Goal: Transaction & Acquisition: Purchase product/service

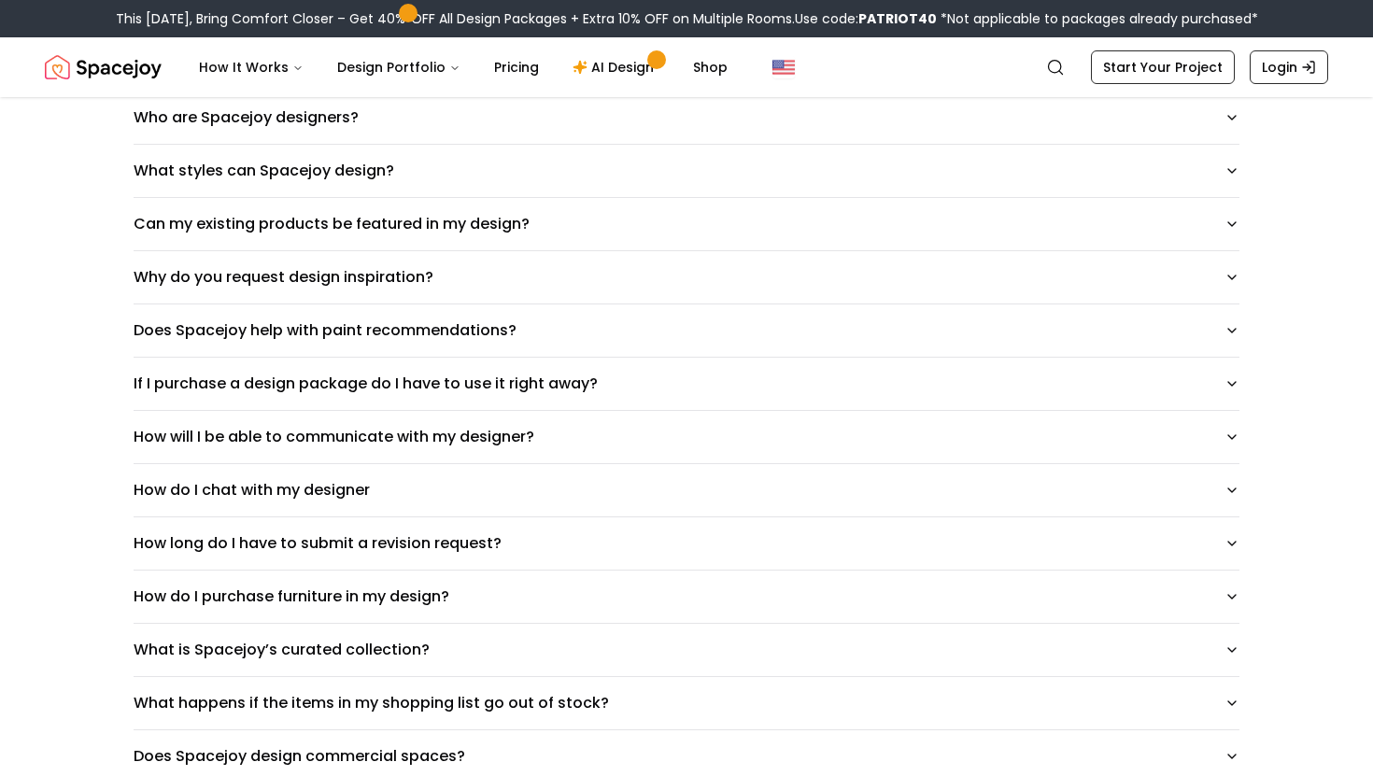
scroll to position [833, 0]
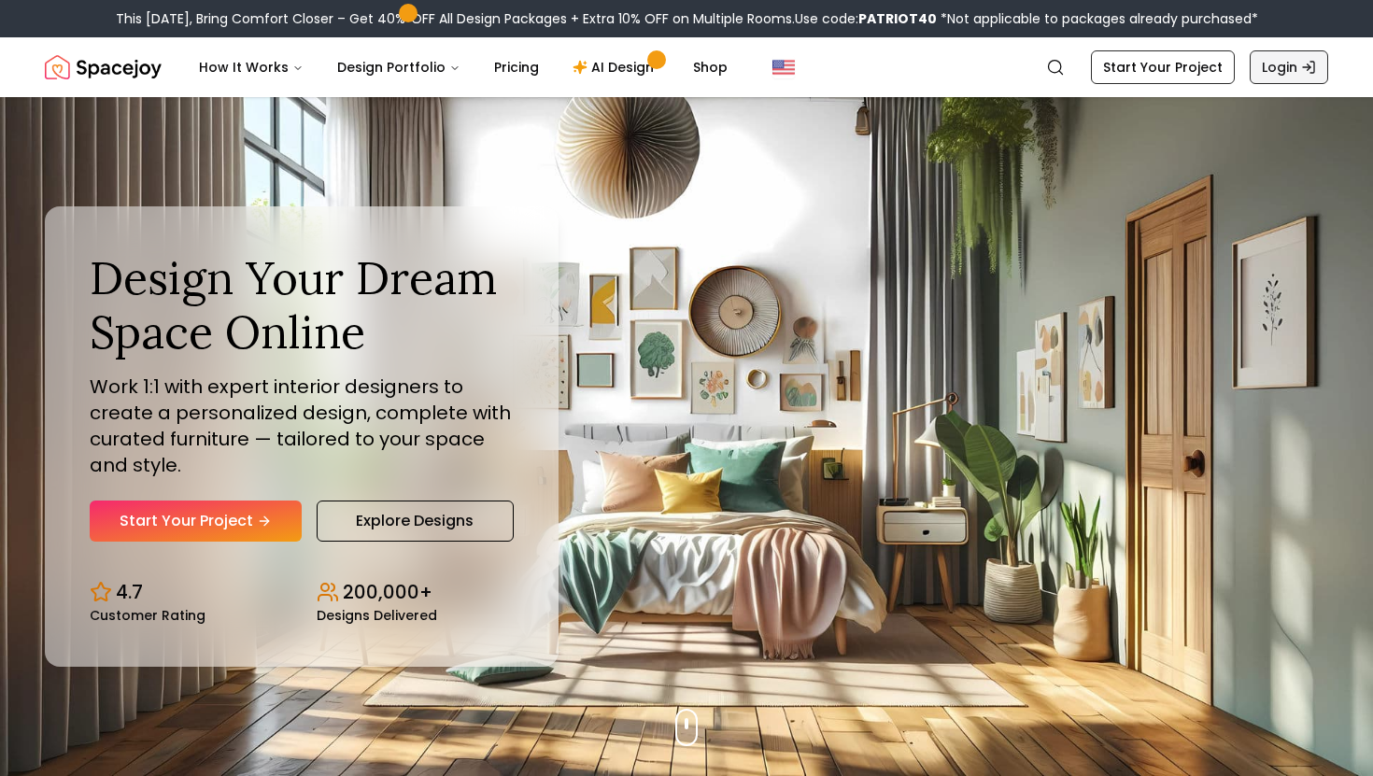
click at [1283, 65] on link "Login" at bounding box center [1289, 67] width 78 height 34
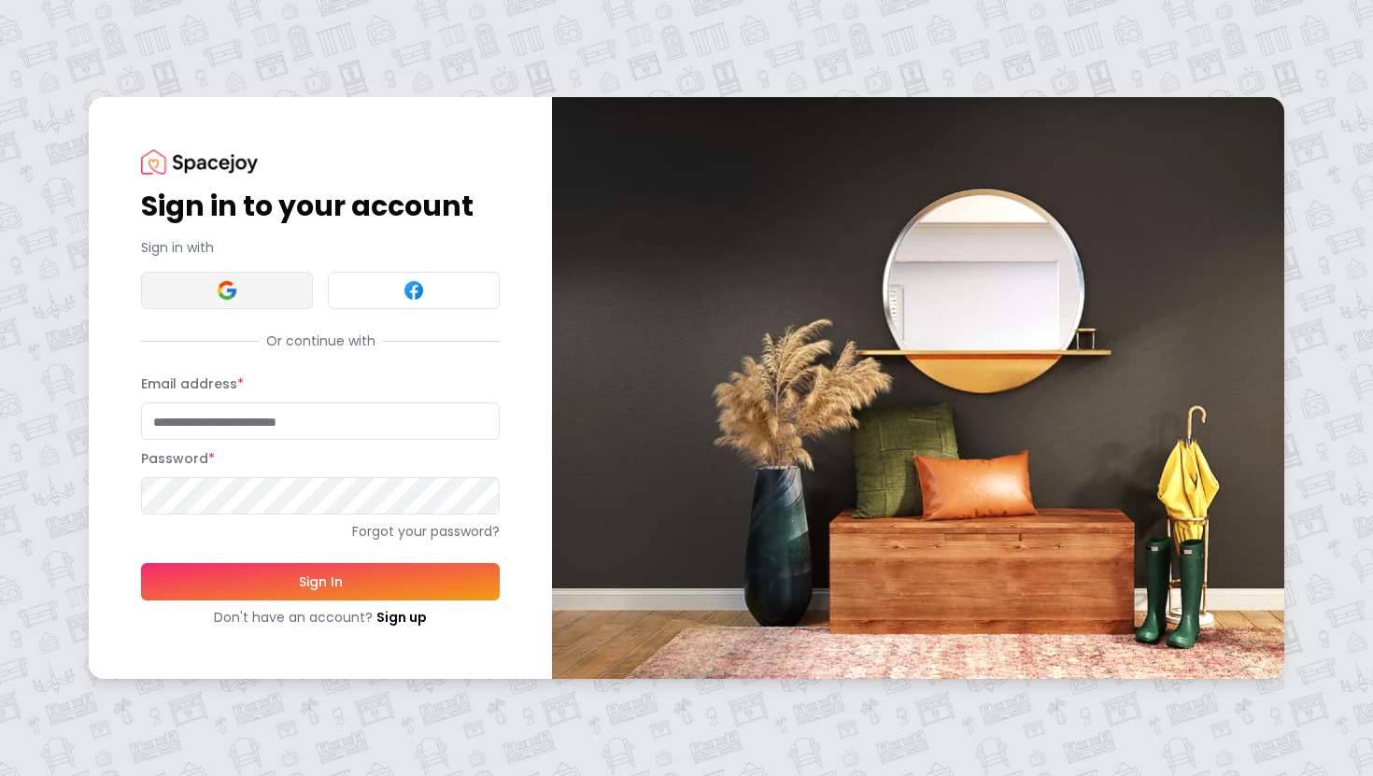
click at [259, 293] on button at bounding box center [227, 290] width 172 height 37
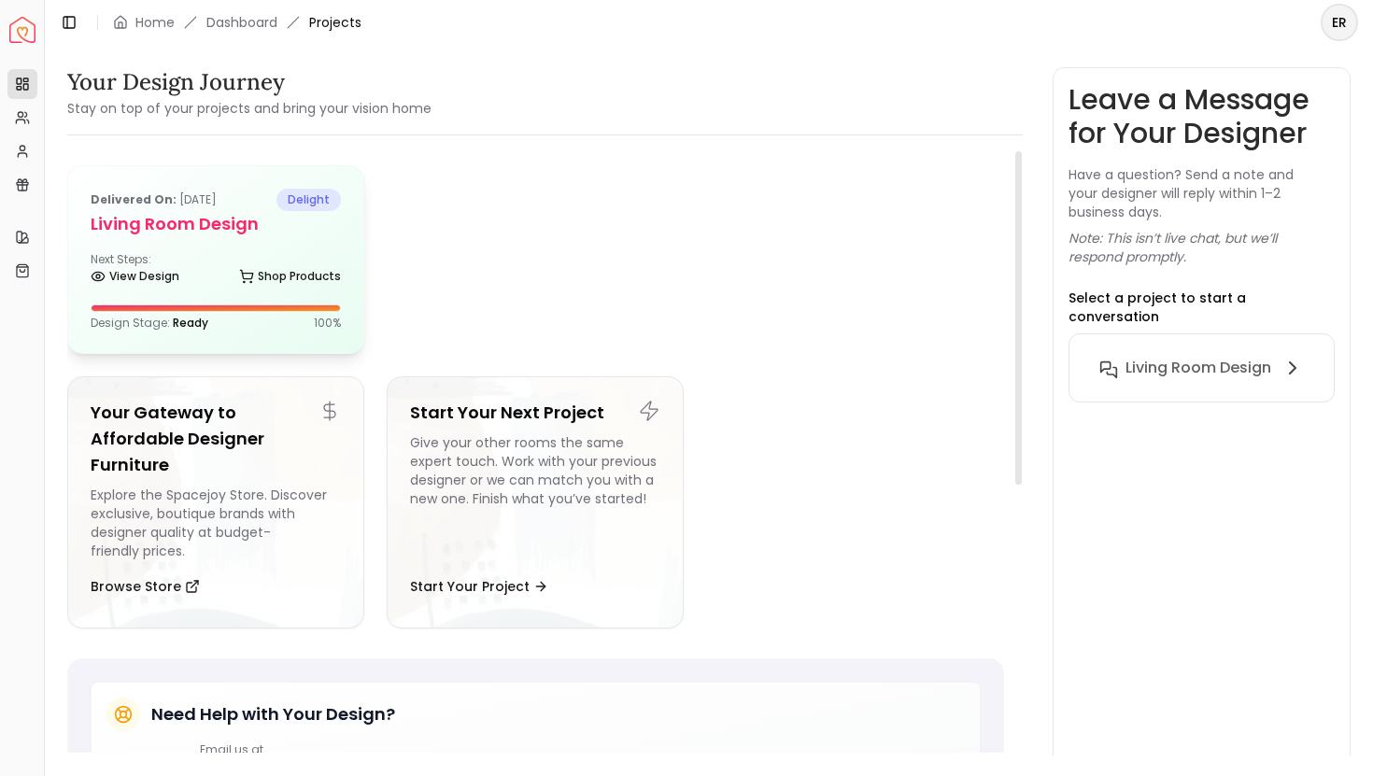
click at [285, 248] on div "Delivered on: Mar 04, 2024 delight Living Room Design Next Steps: View Design S…" at bounding box center [215, 259] width 295 height 187
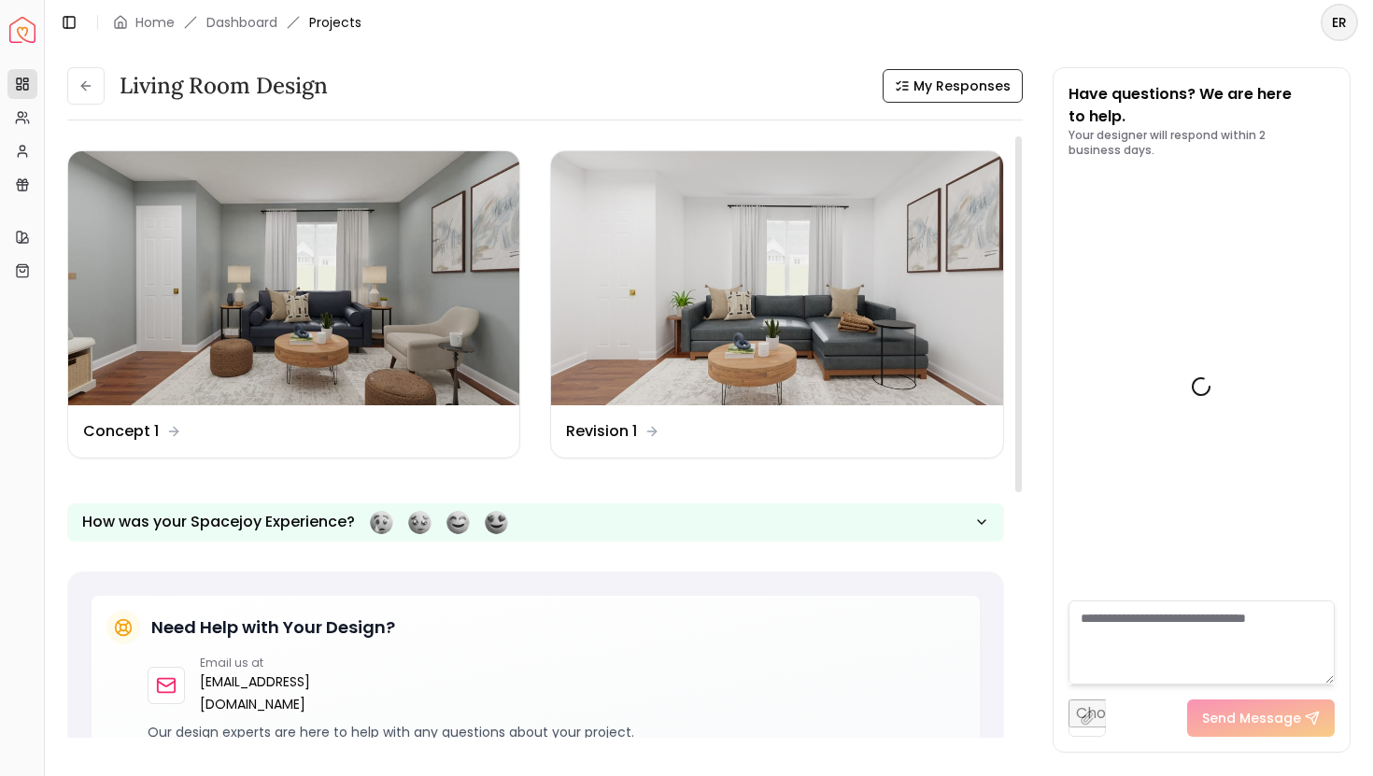
scroll to position [3970, 0]
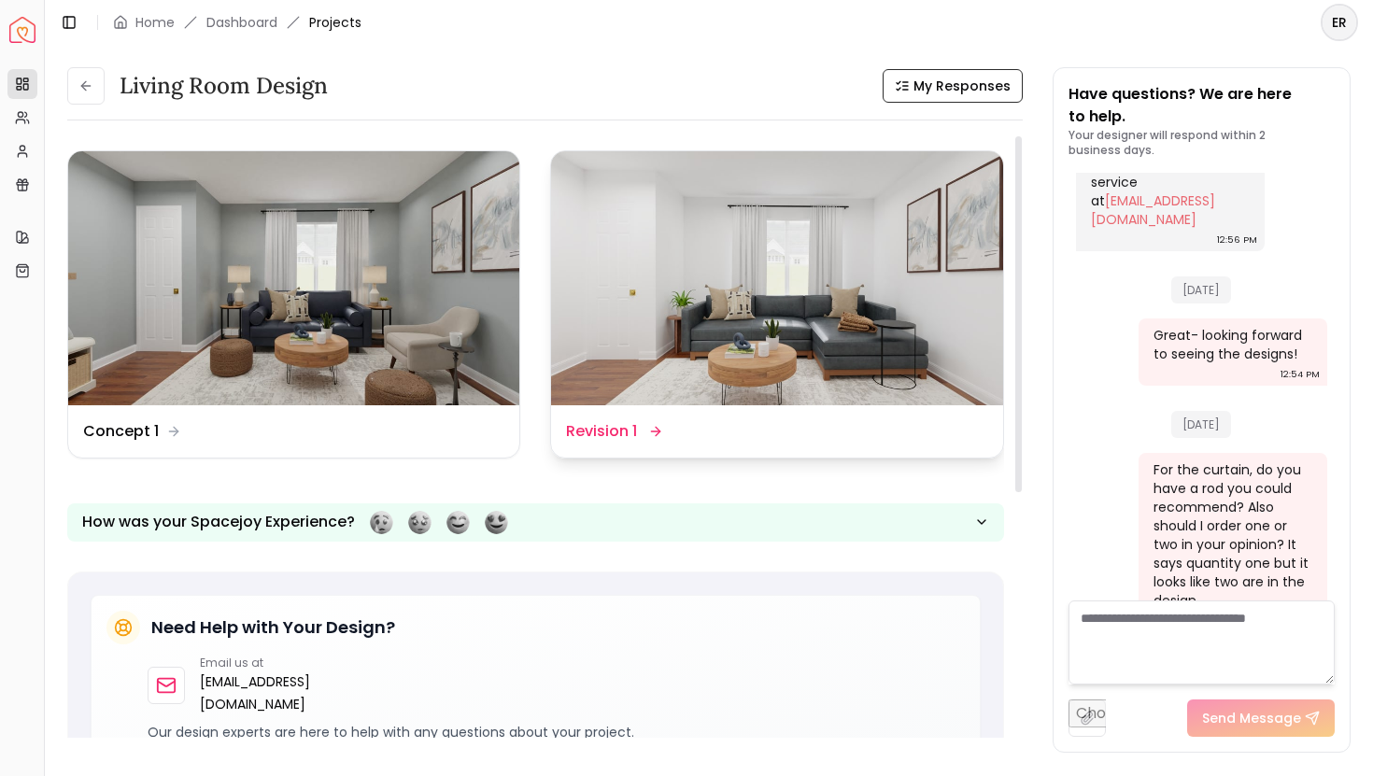
click at [683, 448] on div "Design Name Revision 1" at bounding box center [776, 431] width 451 height 52
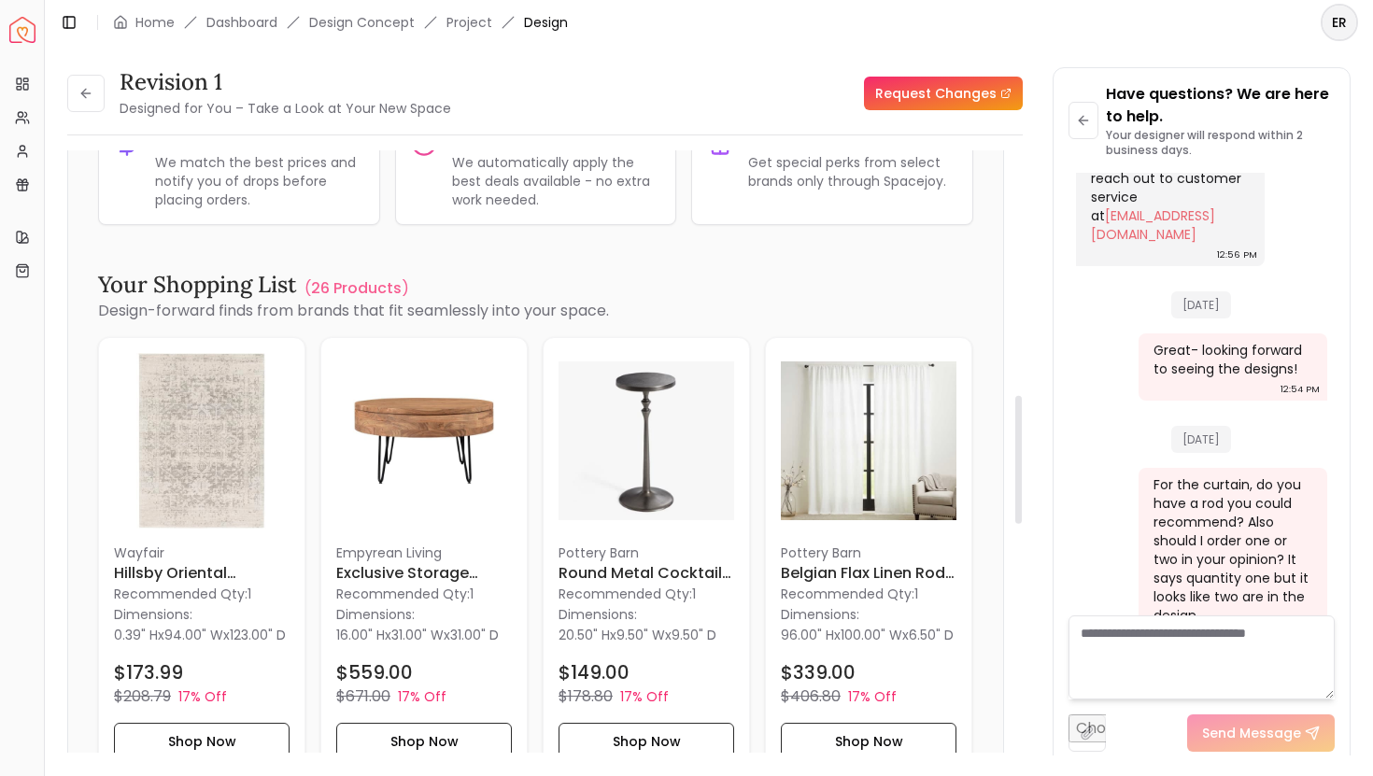
scroll to position [1145, 0]
click at [434, 572] on h6 "Exclusive Storage Coffee Table" at bounding box center [424, 575] width 176 height 22
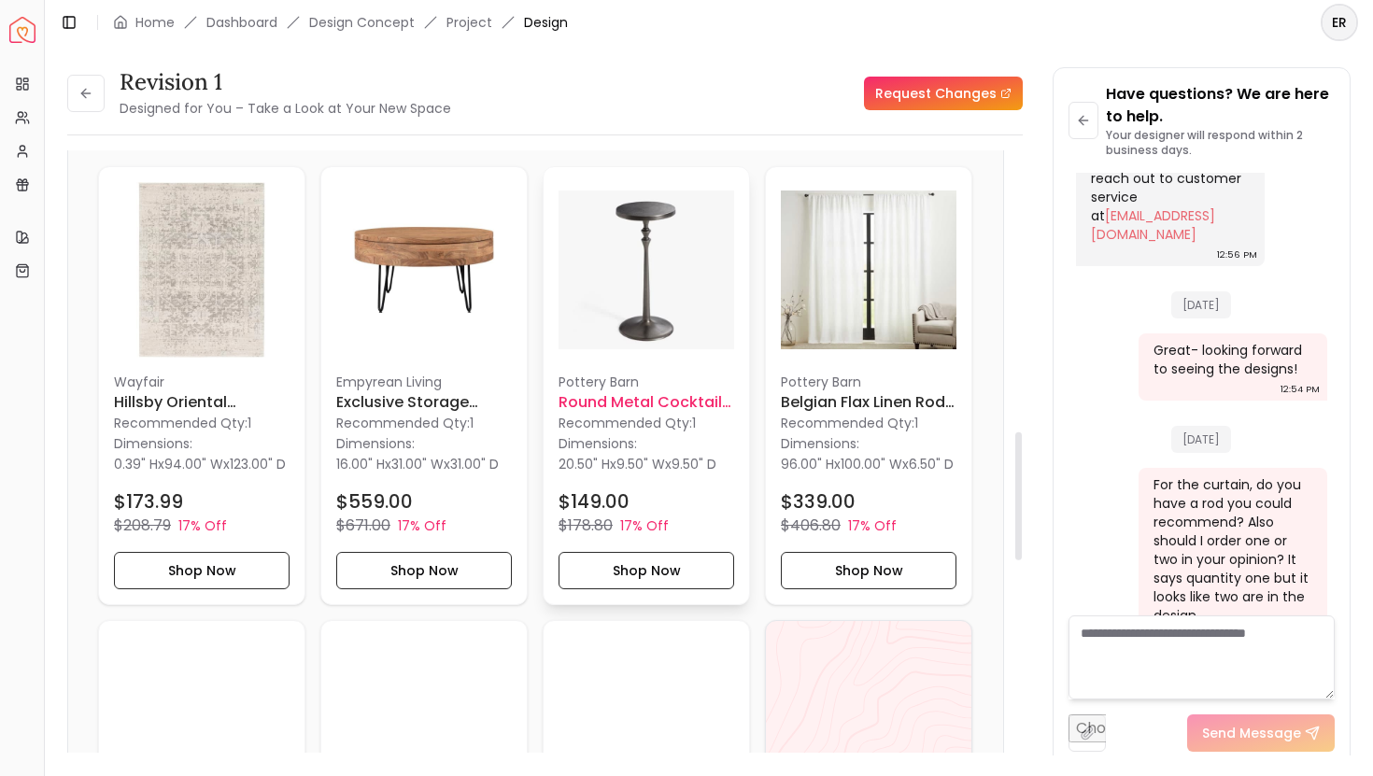
scroll to position [1313, 0]
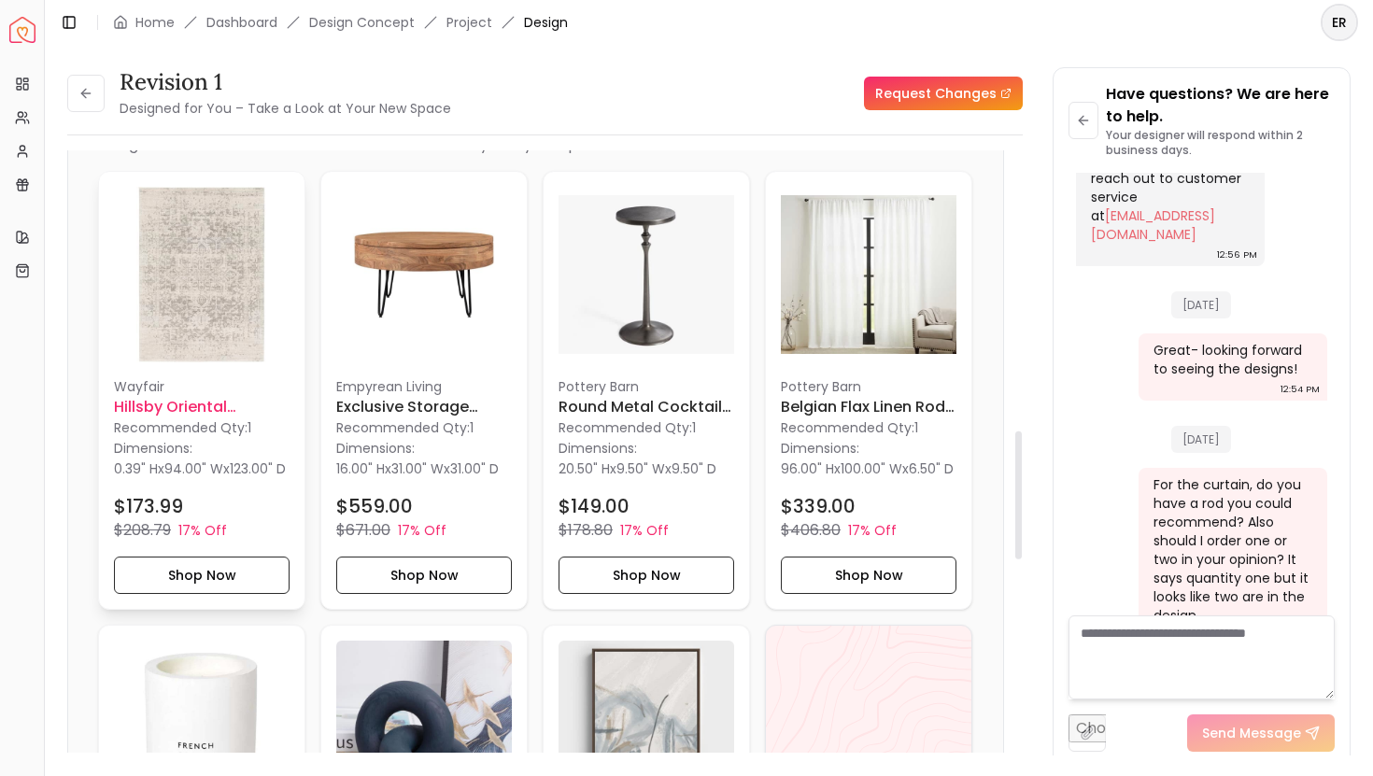
click at [176, 299] on img at bounding box center [202, 275] width 176 height 176
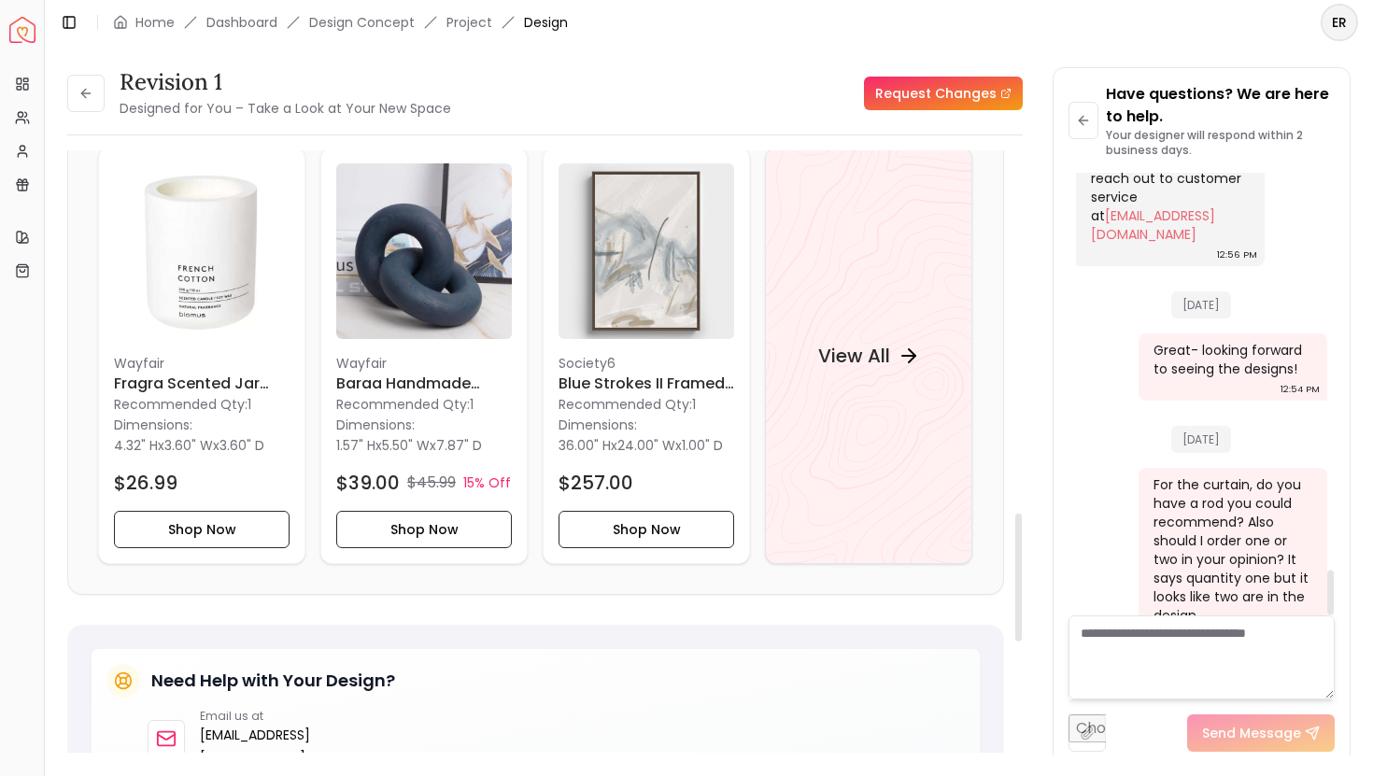
scroll to position [1792, 0]
click at [888, 366] on h4 "View All" at bounding box center [854, 355] width 72 height 26
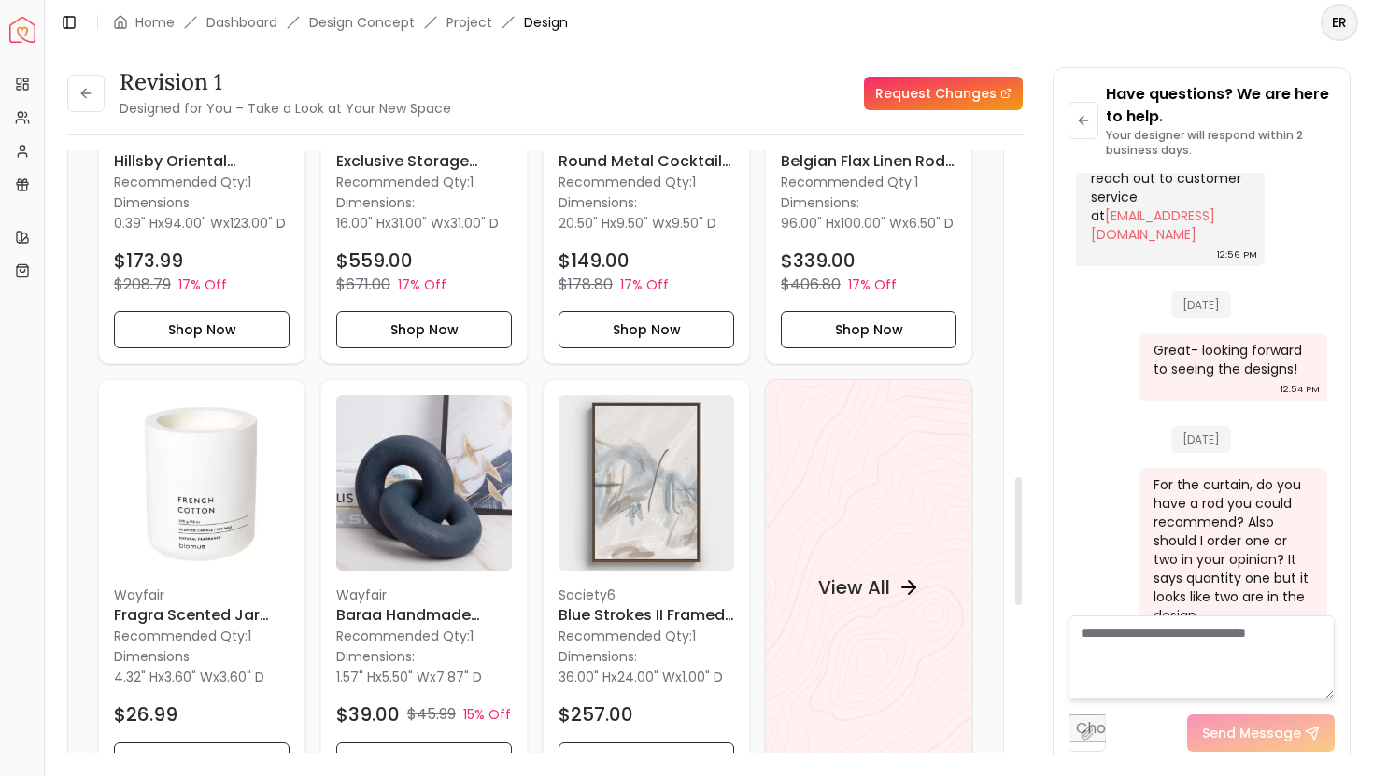
scroll to position [1387, 0]
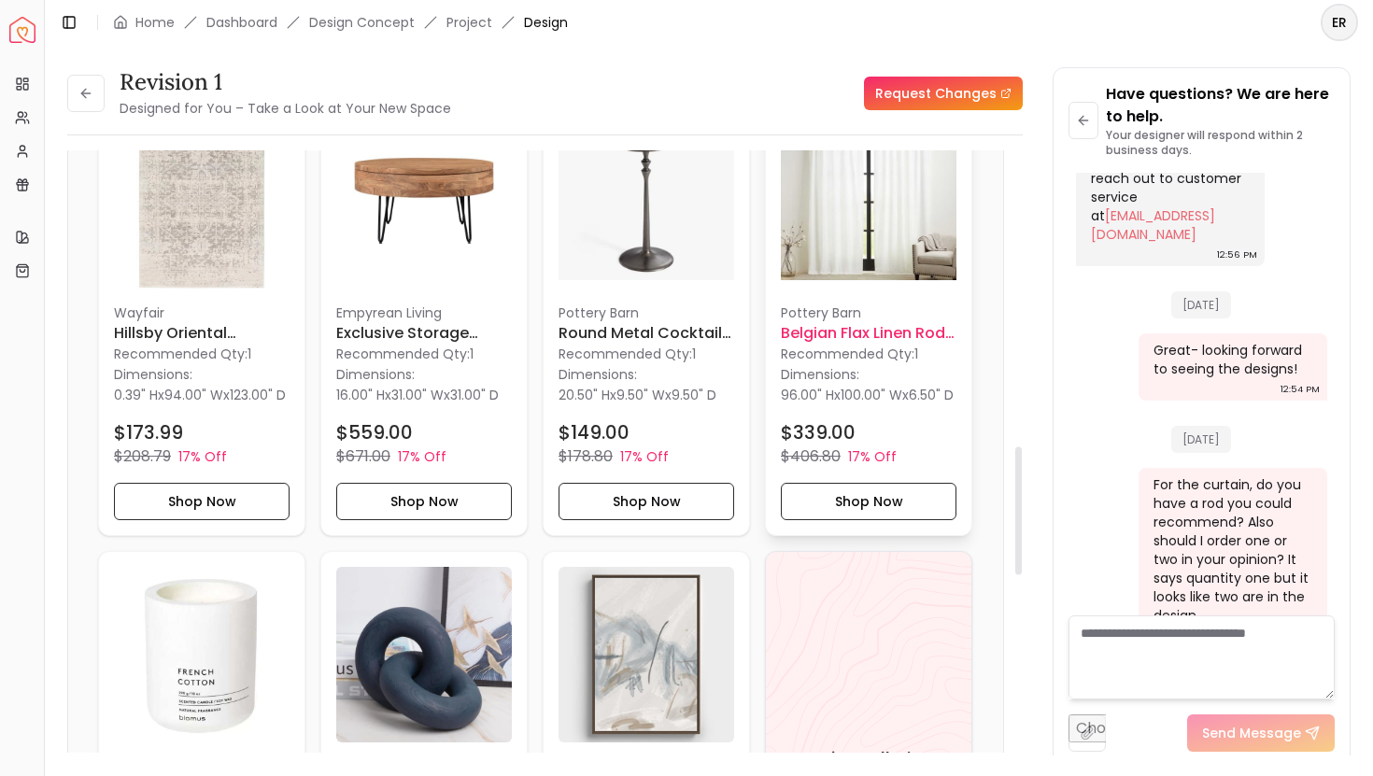
click at [885, 206] on img at bounding box center [869, 201] width 176 height 176
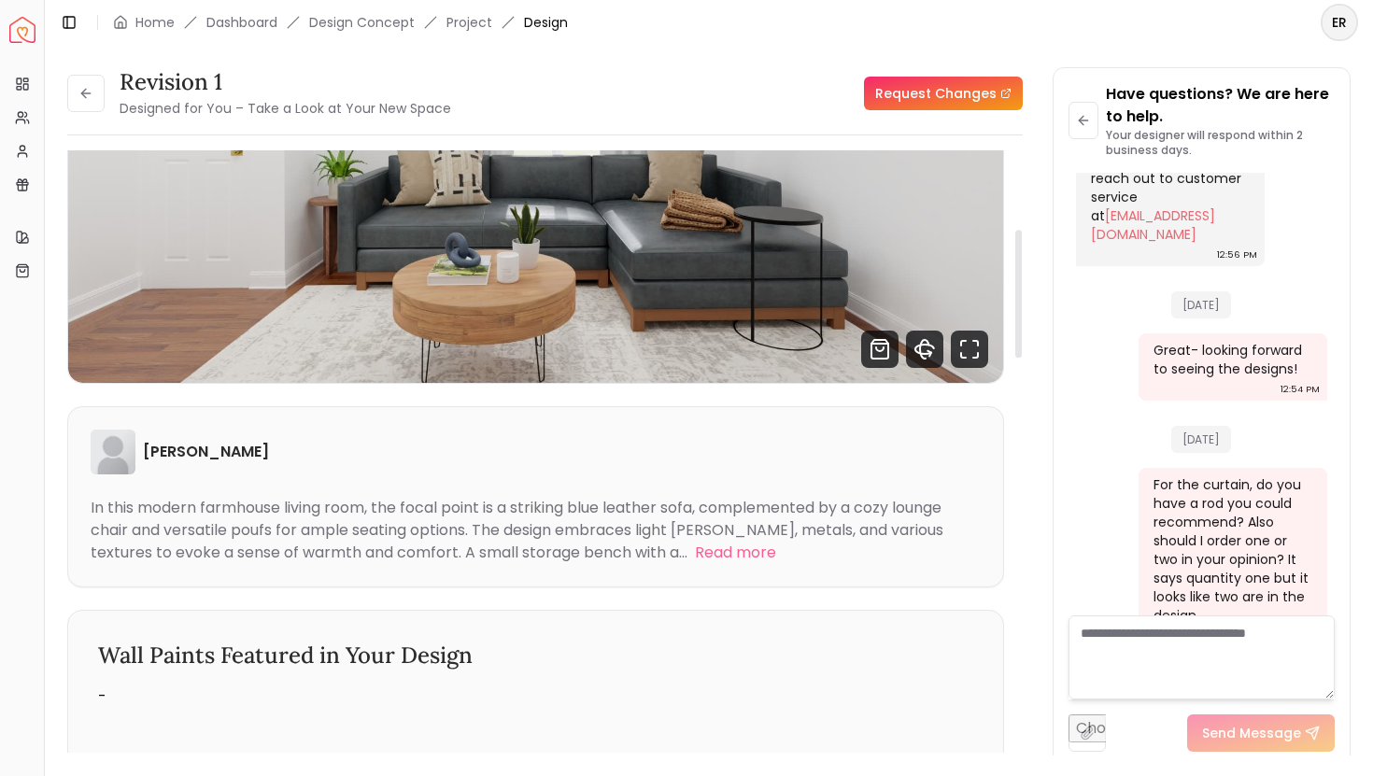
scroll to position [0, 0]
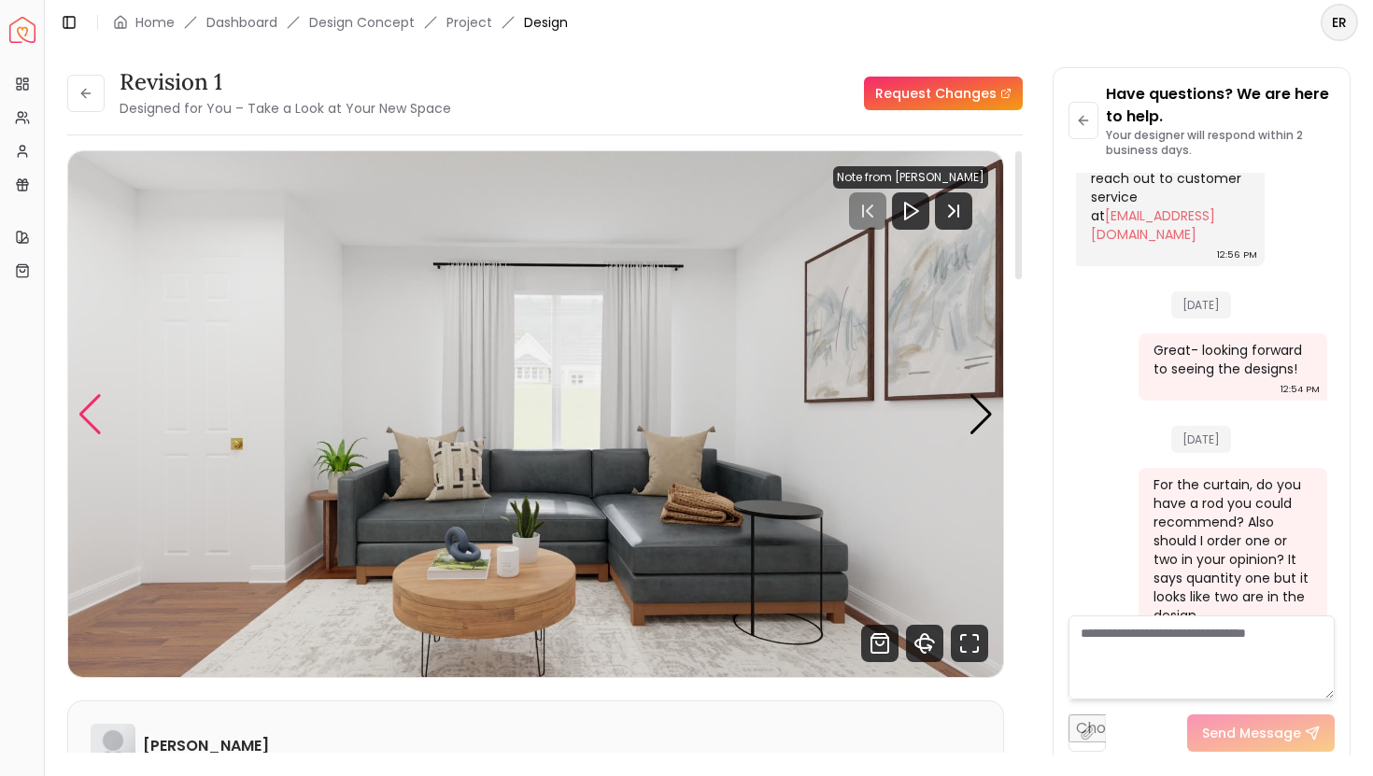
click at [92, 415] on div "Previous slide" at bounding box center [90, 414] width 25 height 41
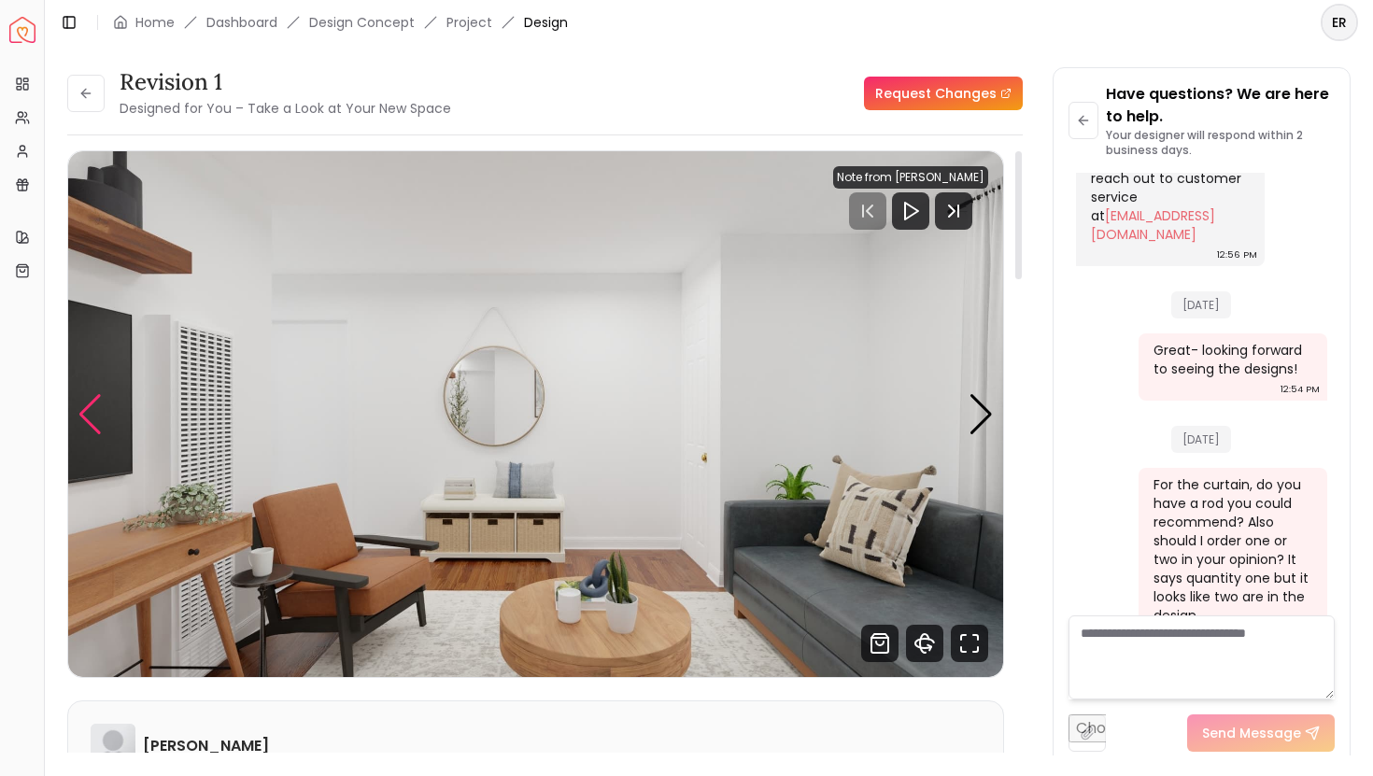
click at [92, 414] on div "Previous slide" at bounding box center [90, 414] width 25 height 41
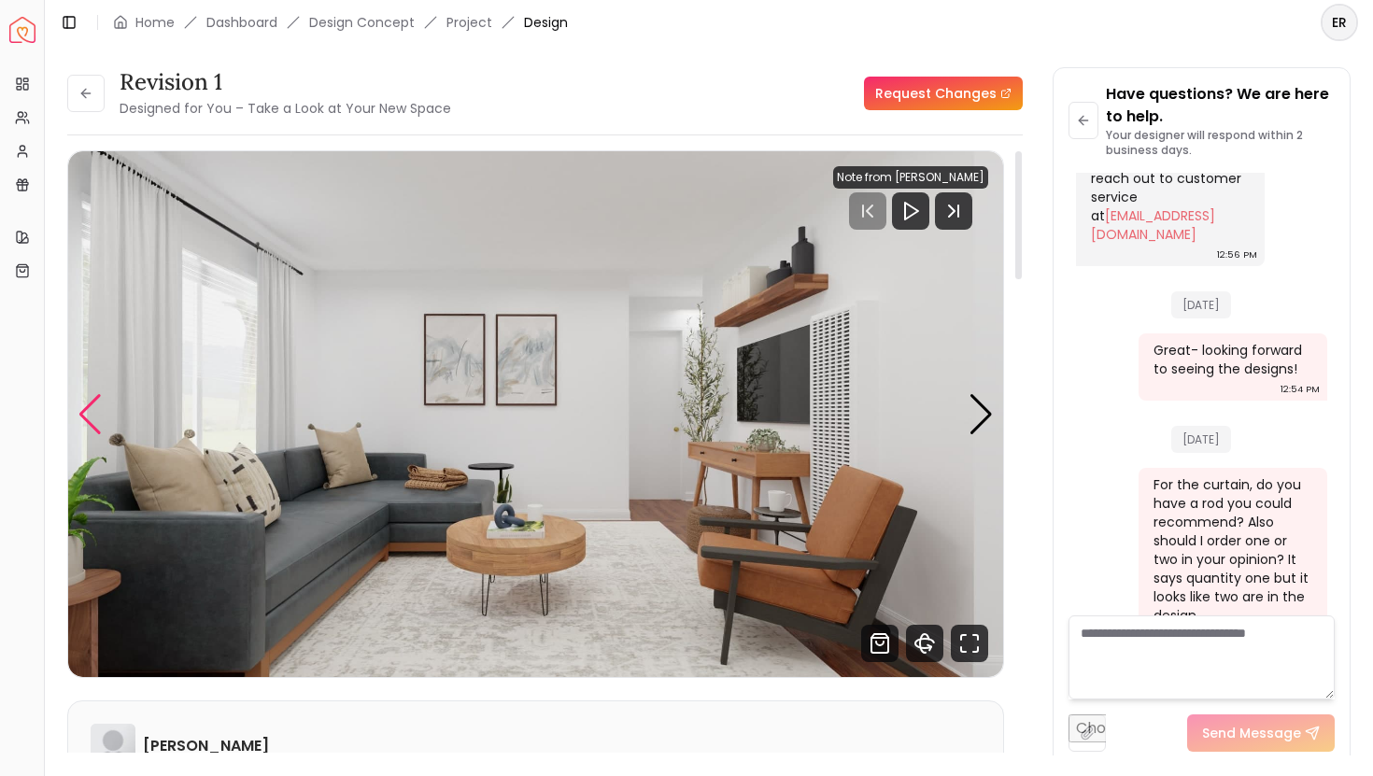
click at [92, 414] on div "Previous slide" at bounding box center [90, 414] width 25 height 41
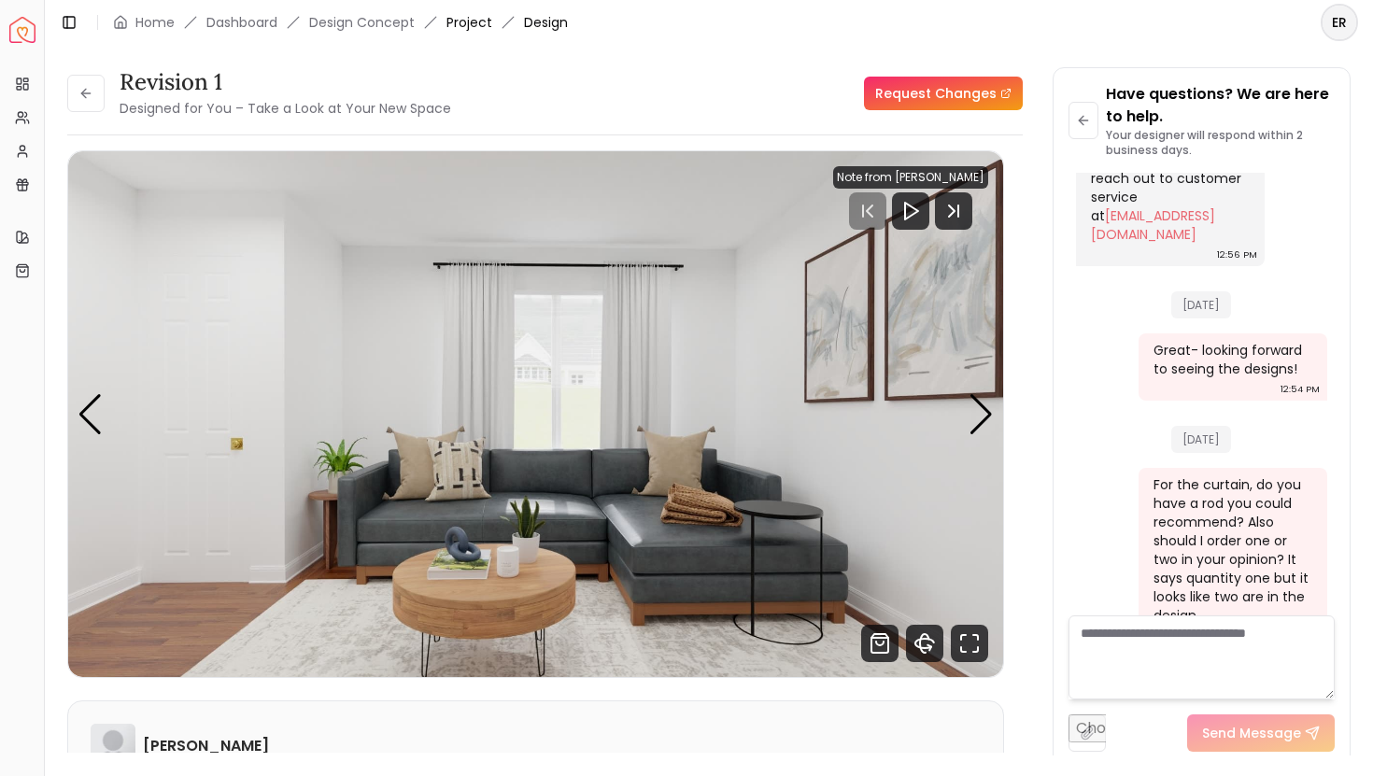
click at [479, 22] on link "Project" at bounding box center [470, 22] width 46 height 19
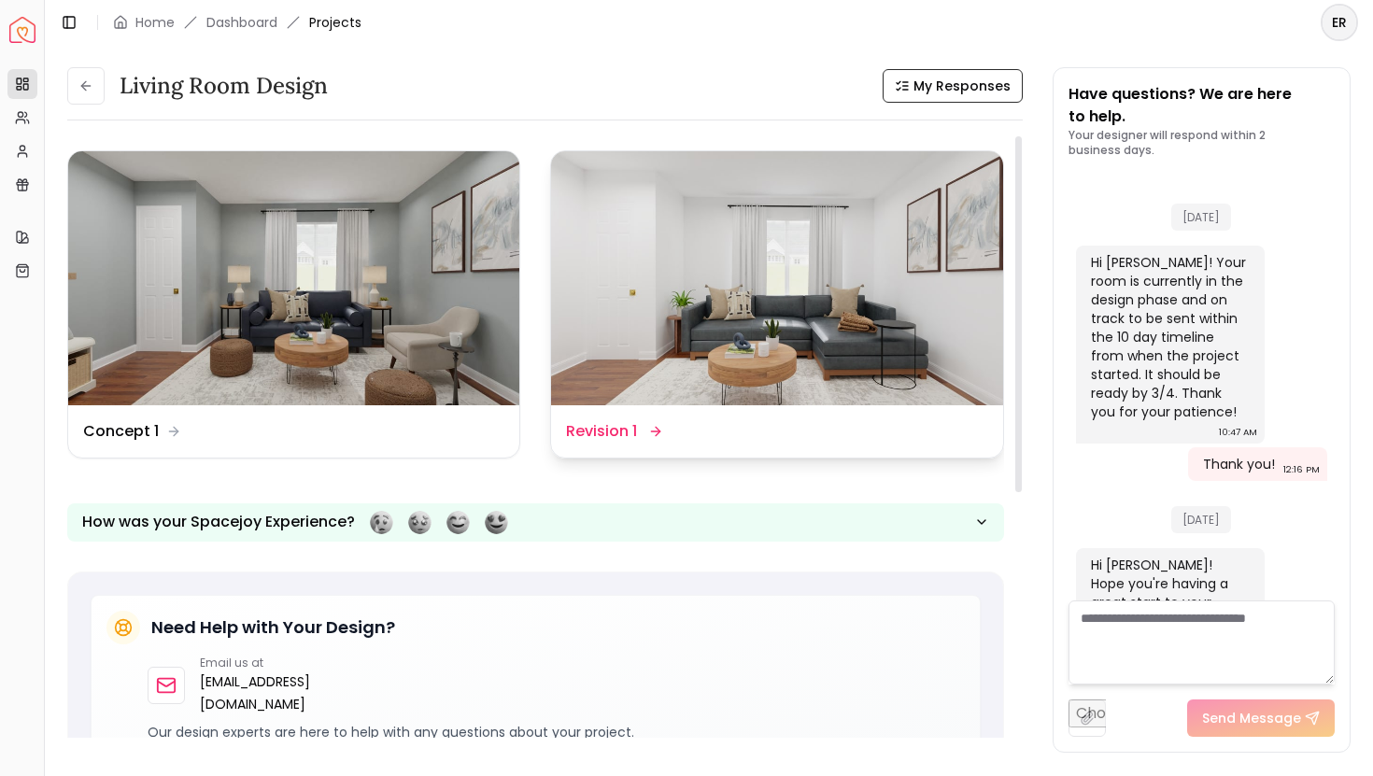
scroll to position [3970, 0]
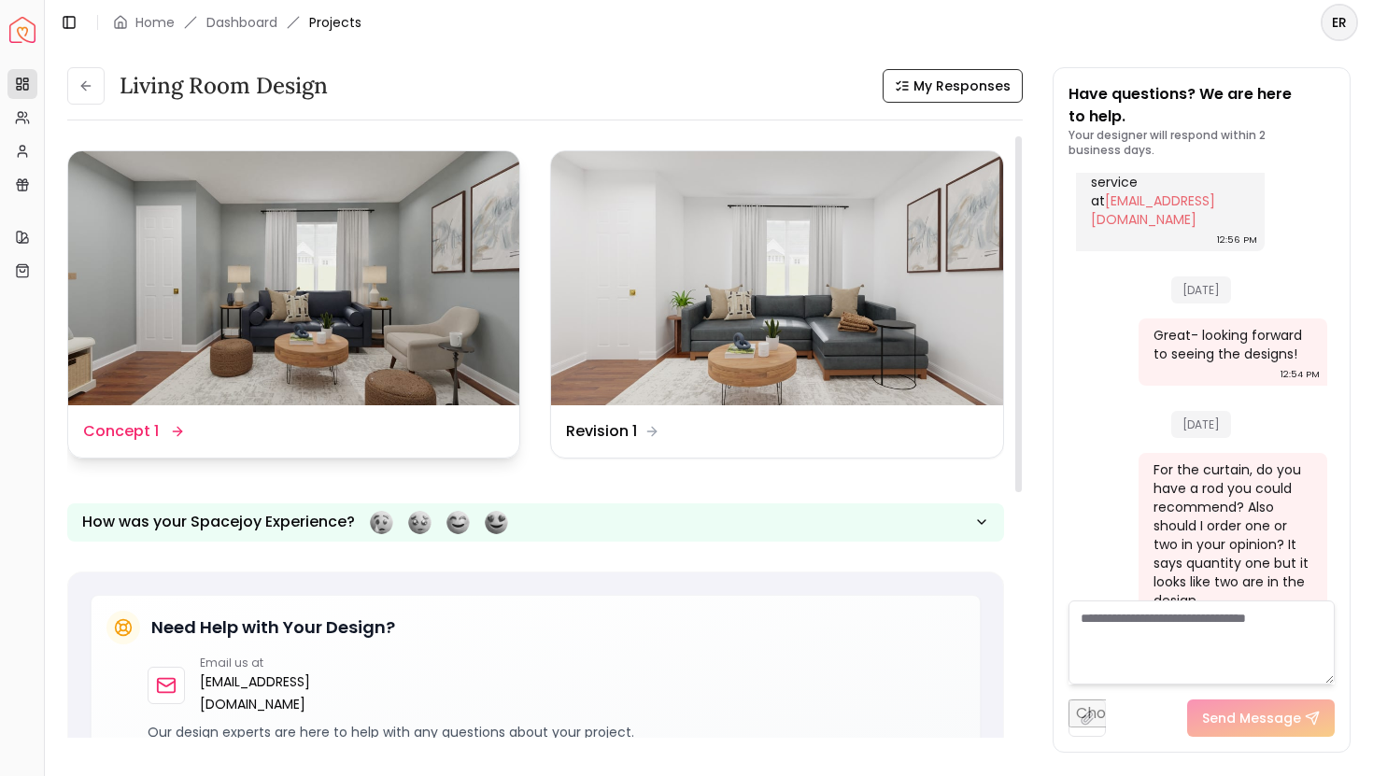
click at [359, 307] on img at bounding box center [293, 278] width 451 height 254
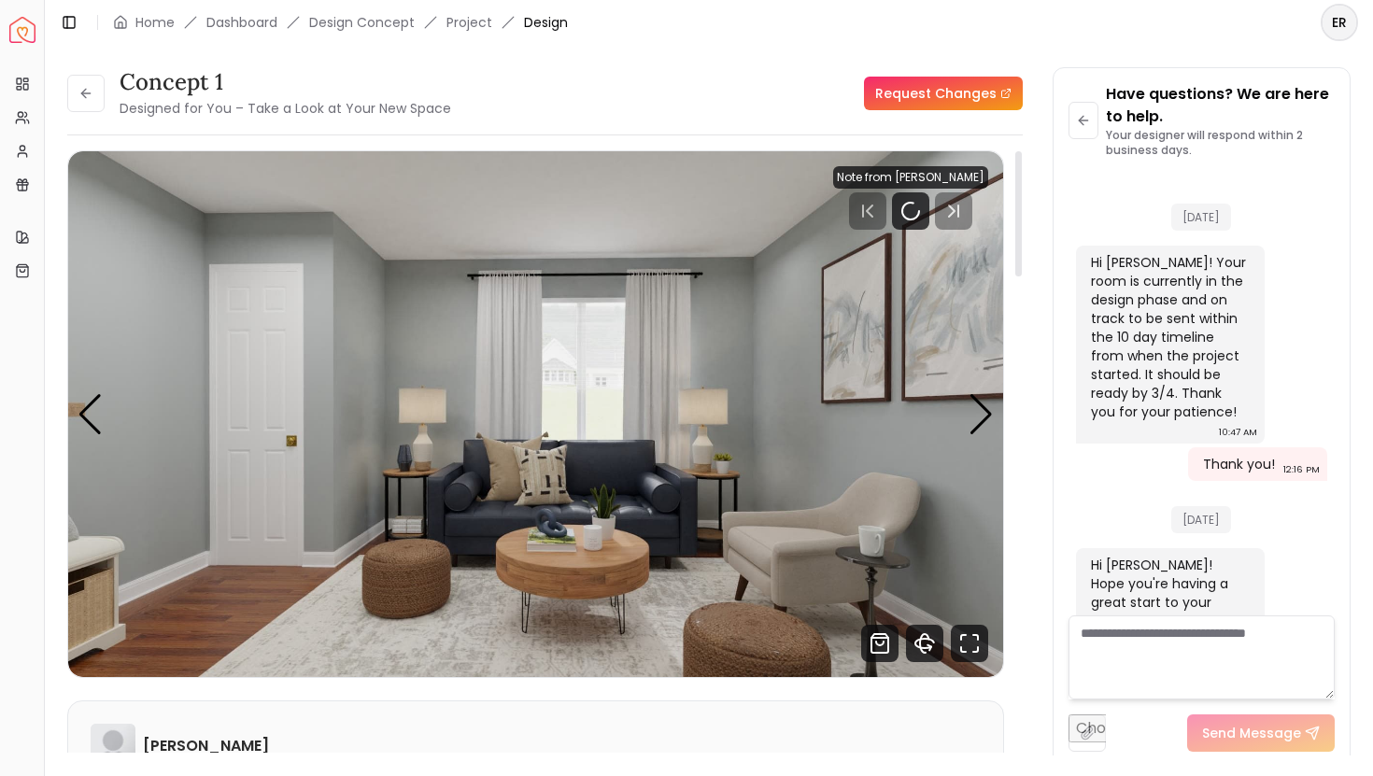
scroll to position [3955, 0]
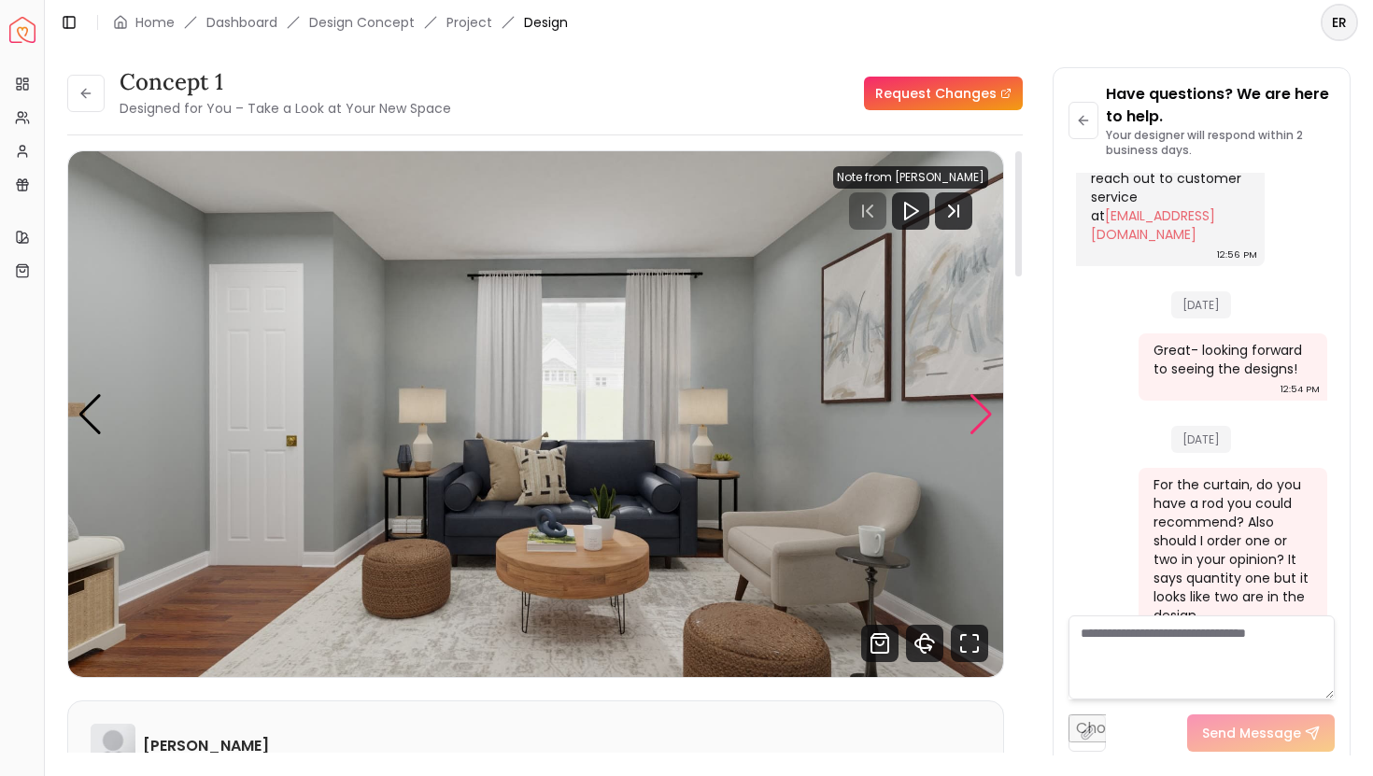
click at [979, 415] on div "Next slide" at bounding box center [981, 414] width 25 height 41
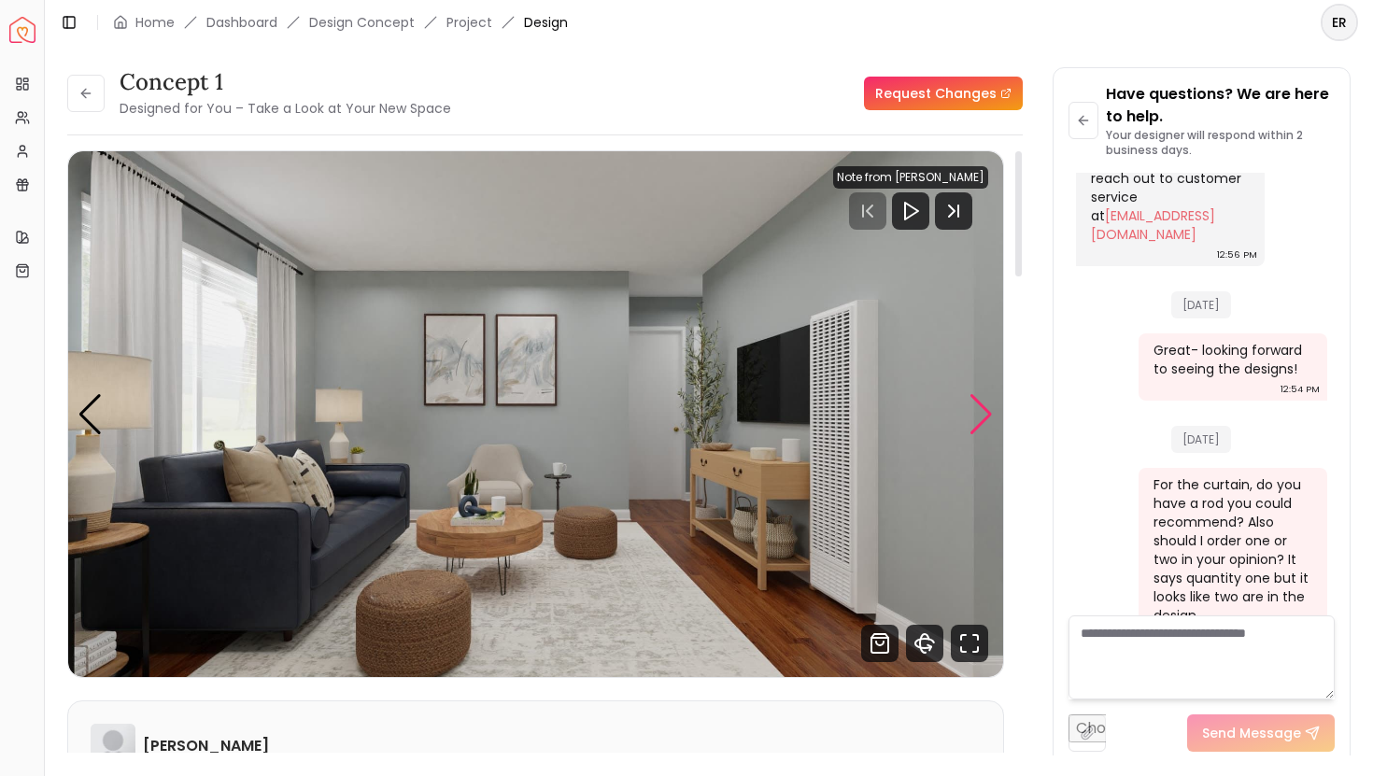
click at [979, 415] on div "Next slide" at bounding box center [981, 414] width 25 height 41
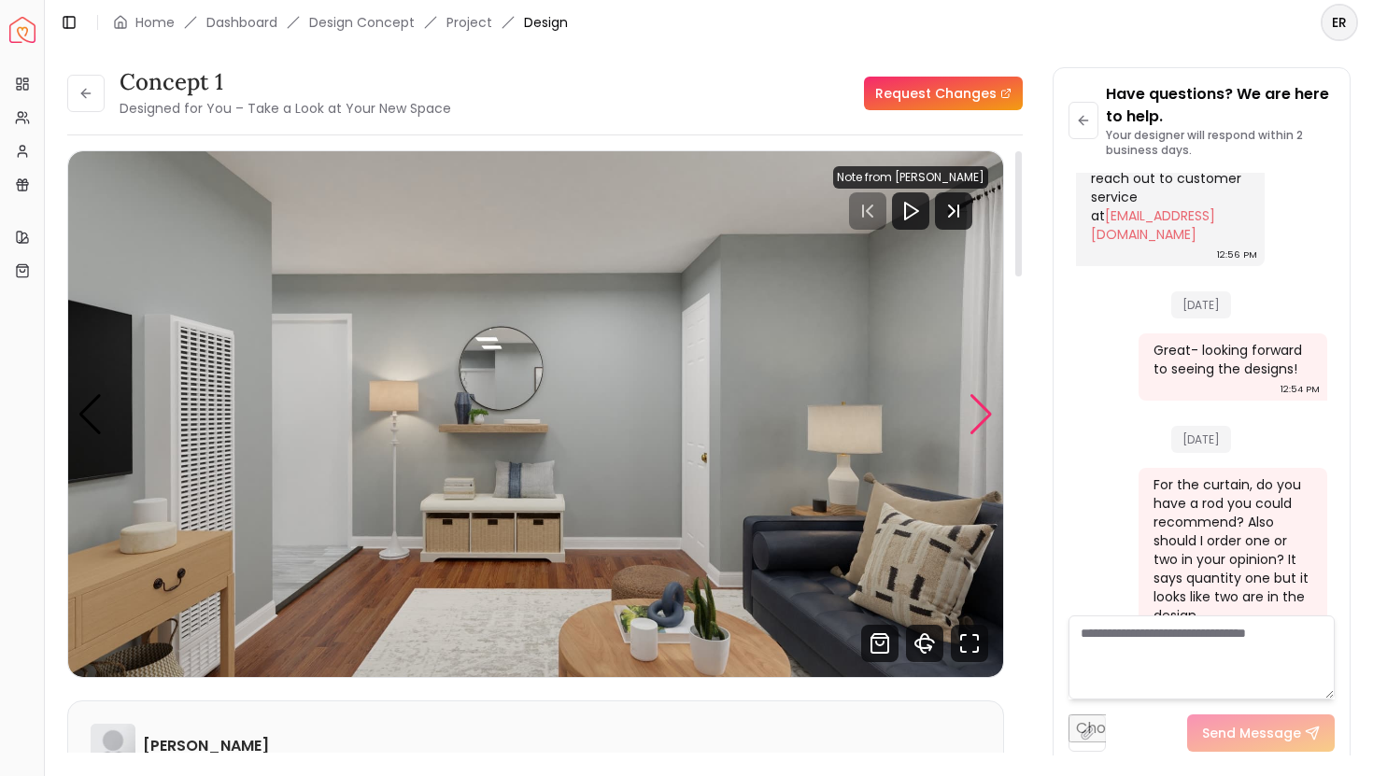
click at [979, 415] on div "Next slide" at bounding box center [981, 414] width 25 height 41
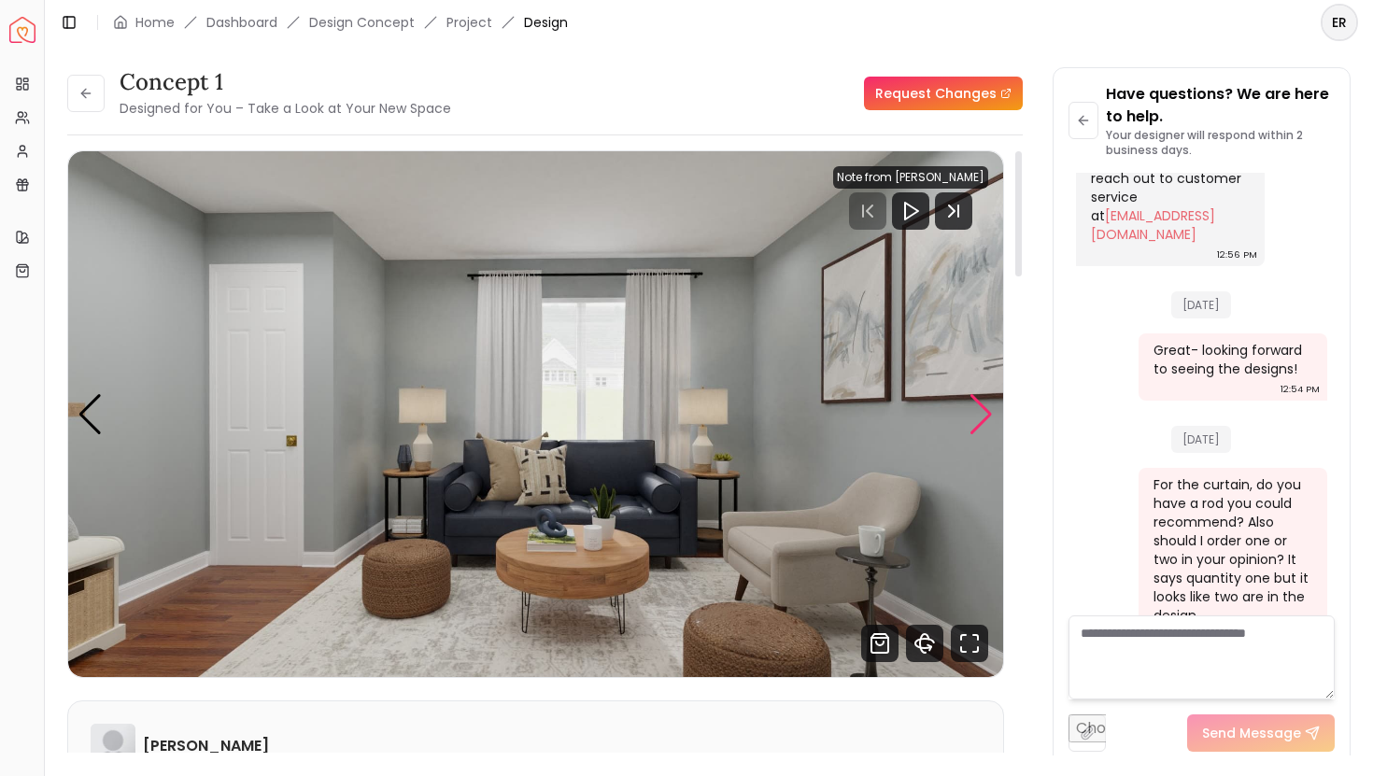
click at [979, 415] on div "Next slide" at bounding box center [981, 414] width 25 height 41
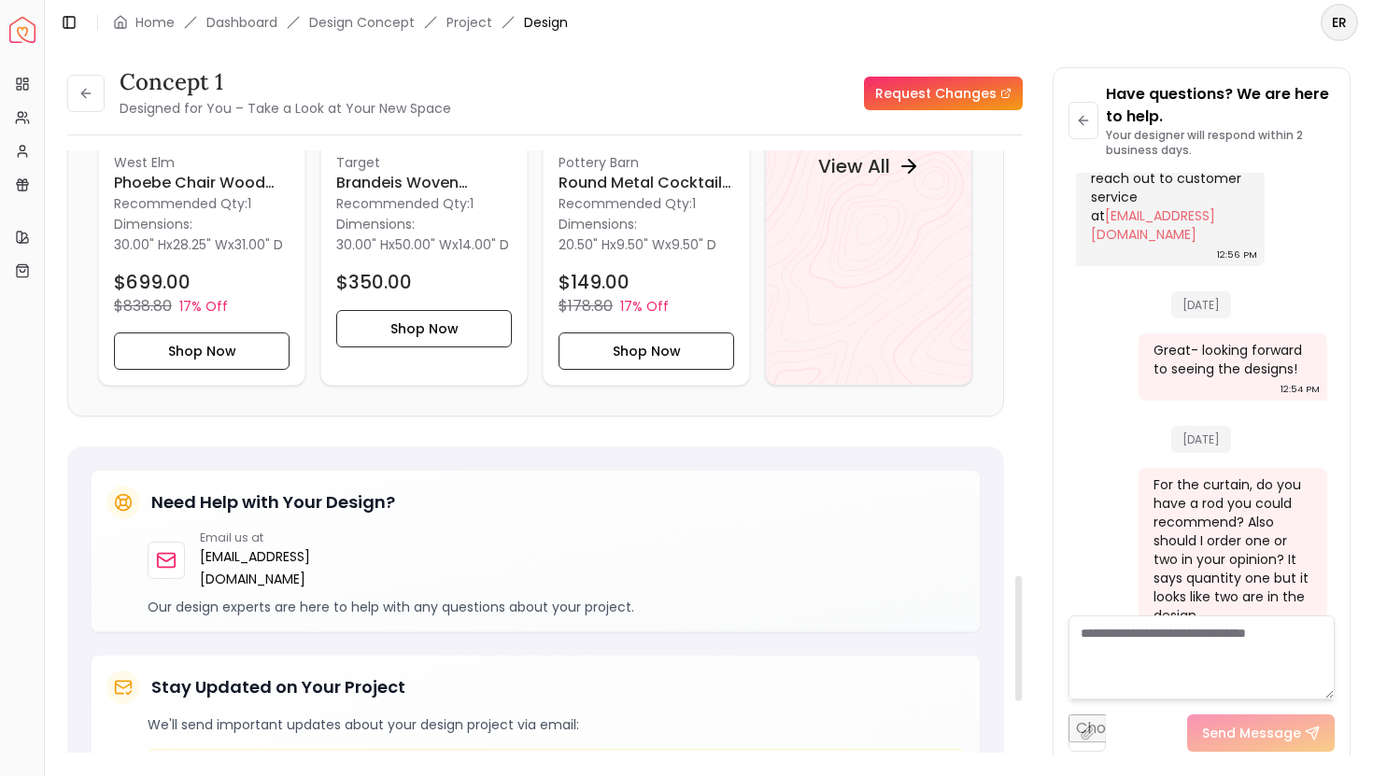
scroll to position [2037, 0]
click at [864, 271] on div "View All" at bounding box center [868, 163] width 207 height 439
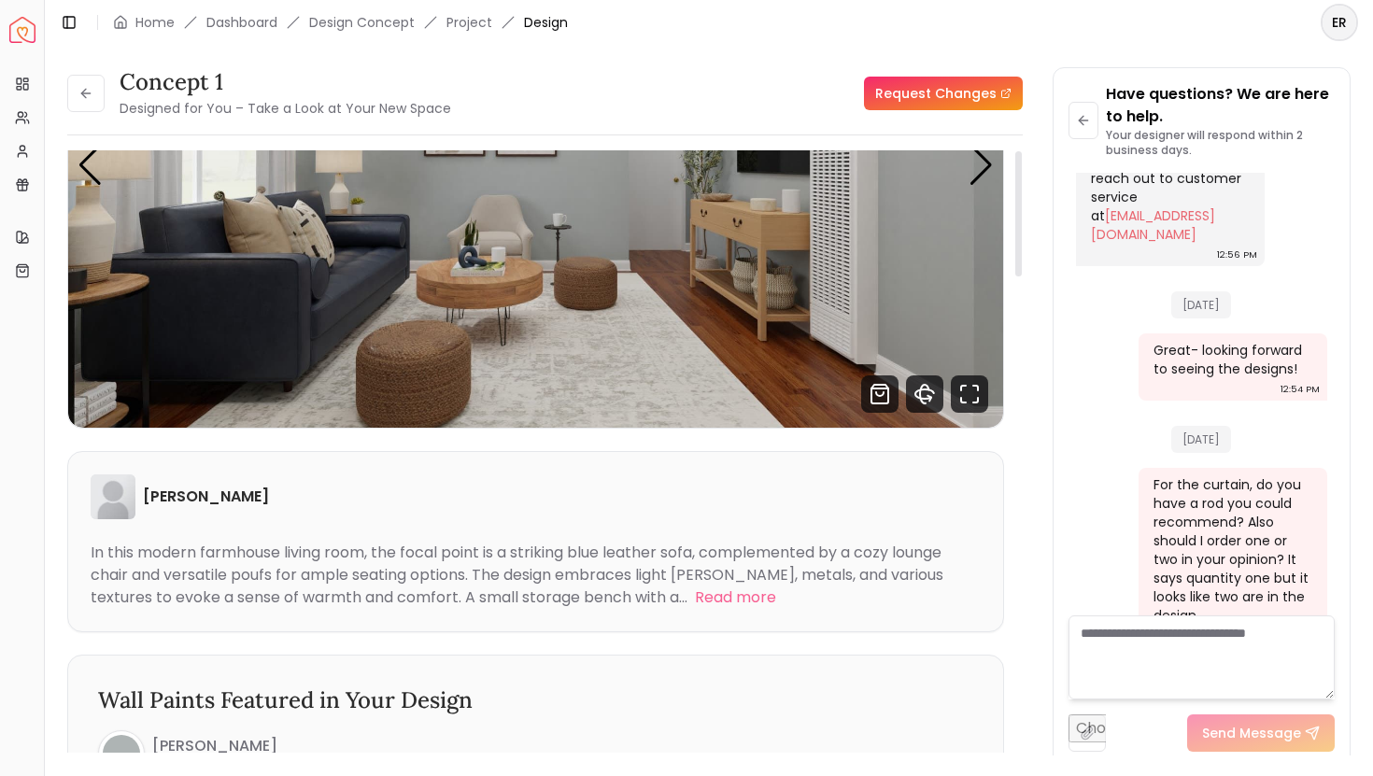
scroll to position [0, 0]
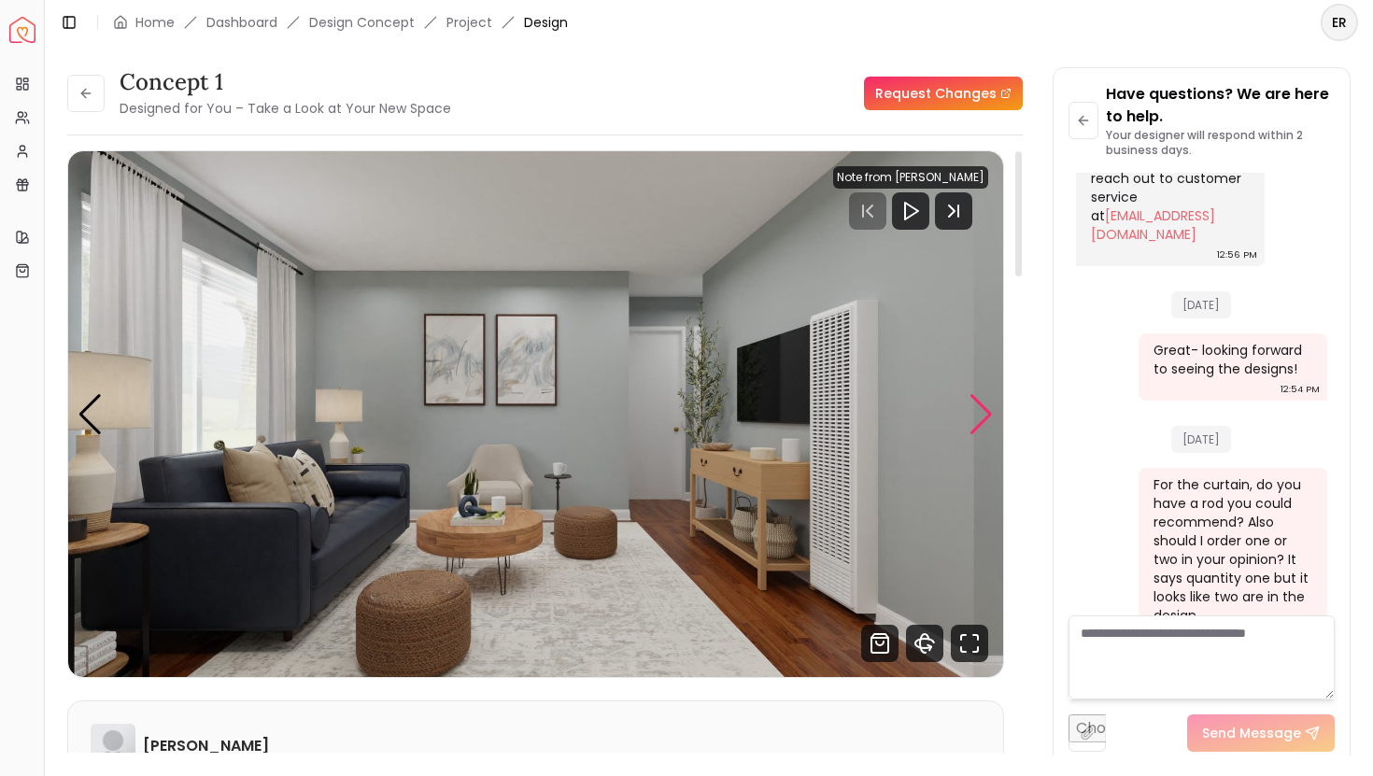
click at [979, 417] on div "Next slide" at bounding box center [981, 414] width 25 height 41
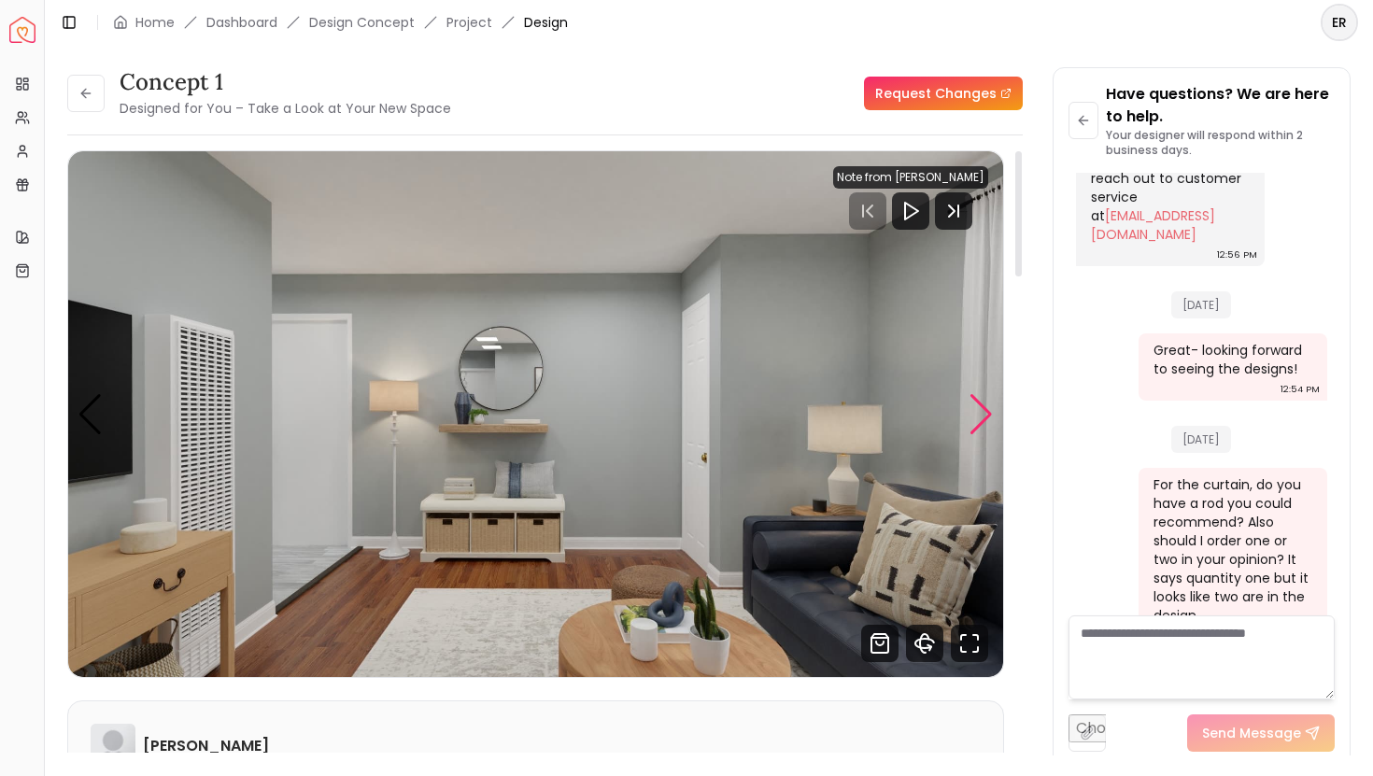
click at [979, 417] on div "Next slide" at bounding box center [981, 414] width 25 height 41
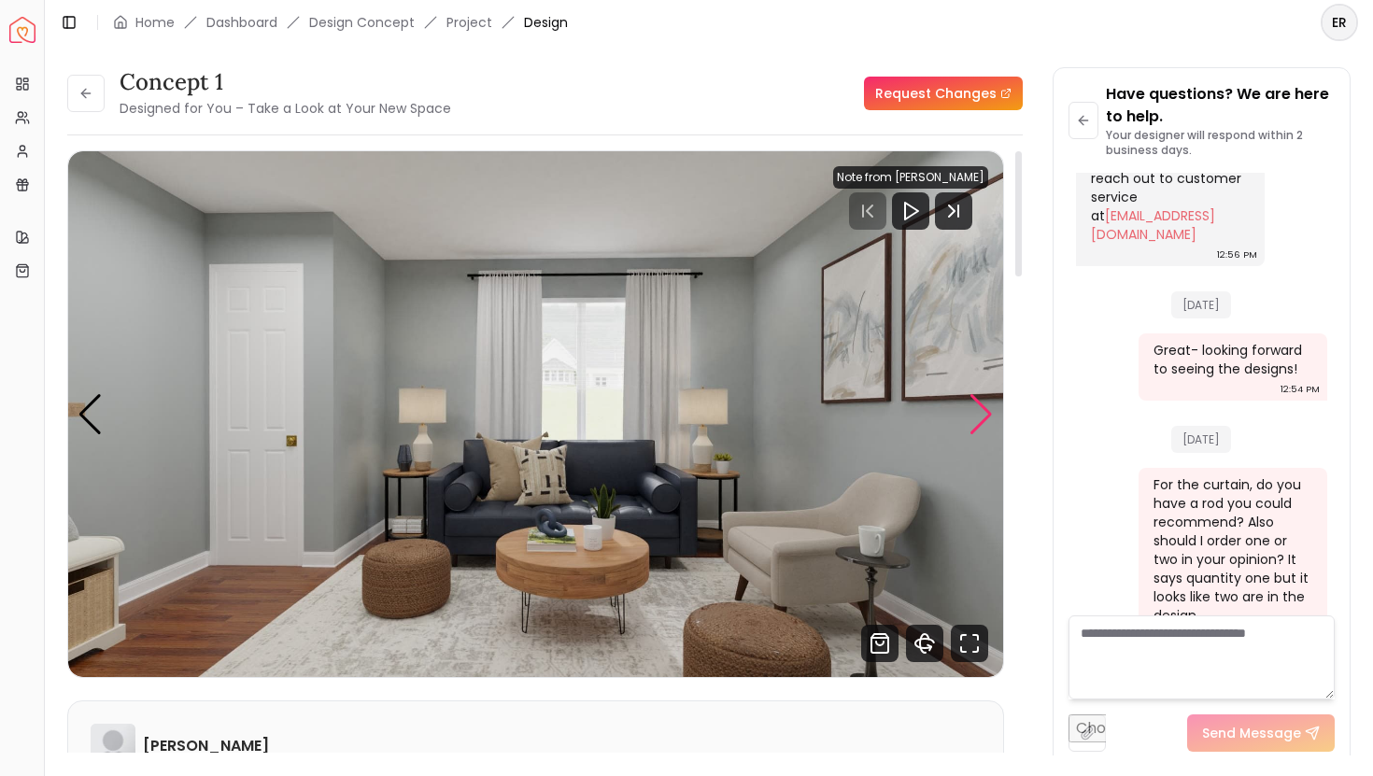
click at [979, 417] on div "Next slide" at bounding box center [981, 414] width 25 height 41
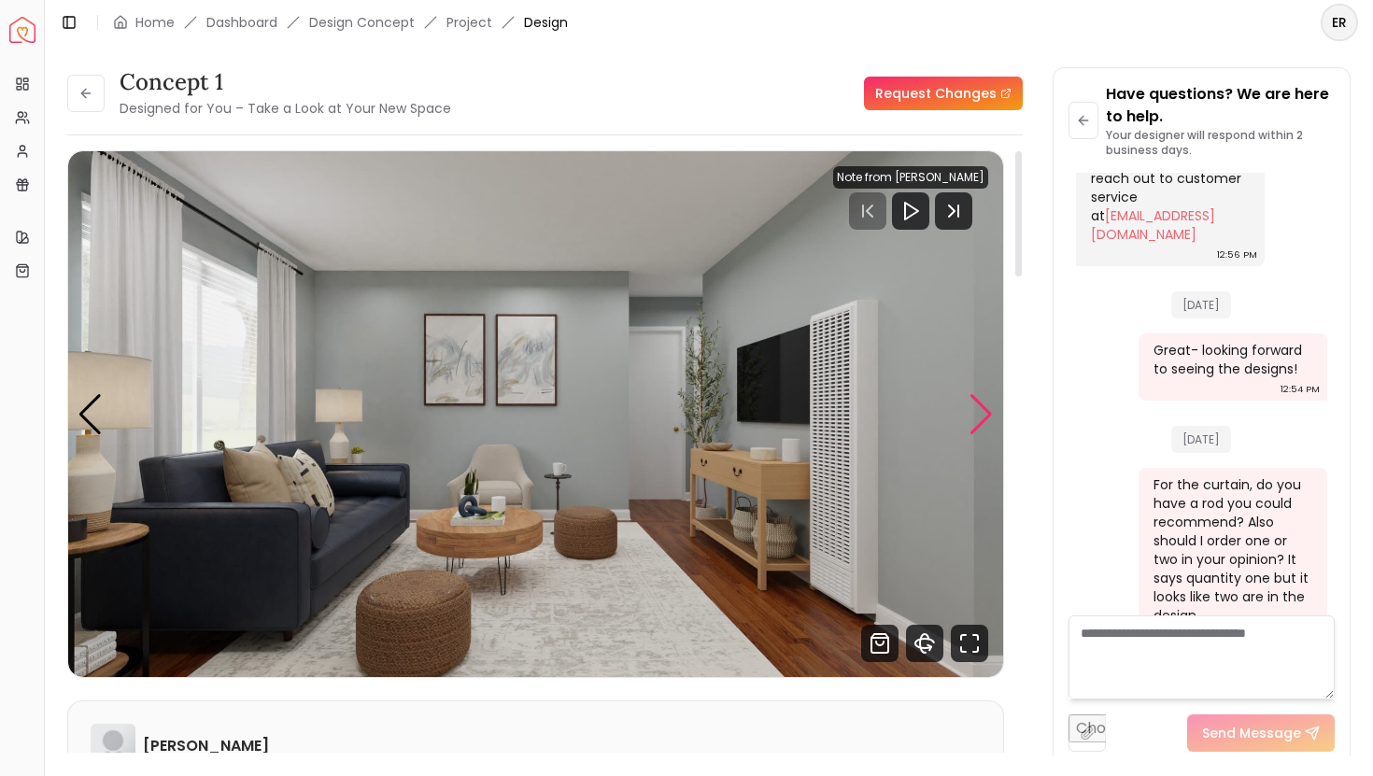
click at [979, 417] on div "Next slide" at bounding box center [981, 414] width 25 height 41
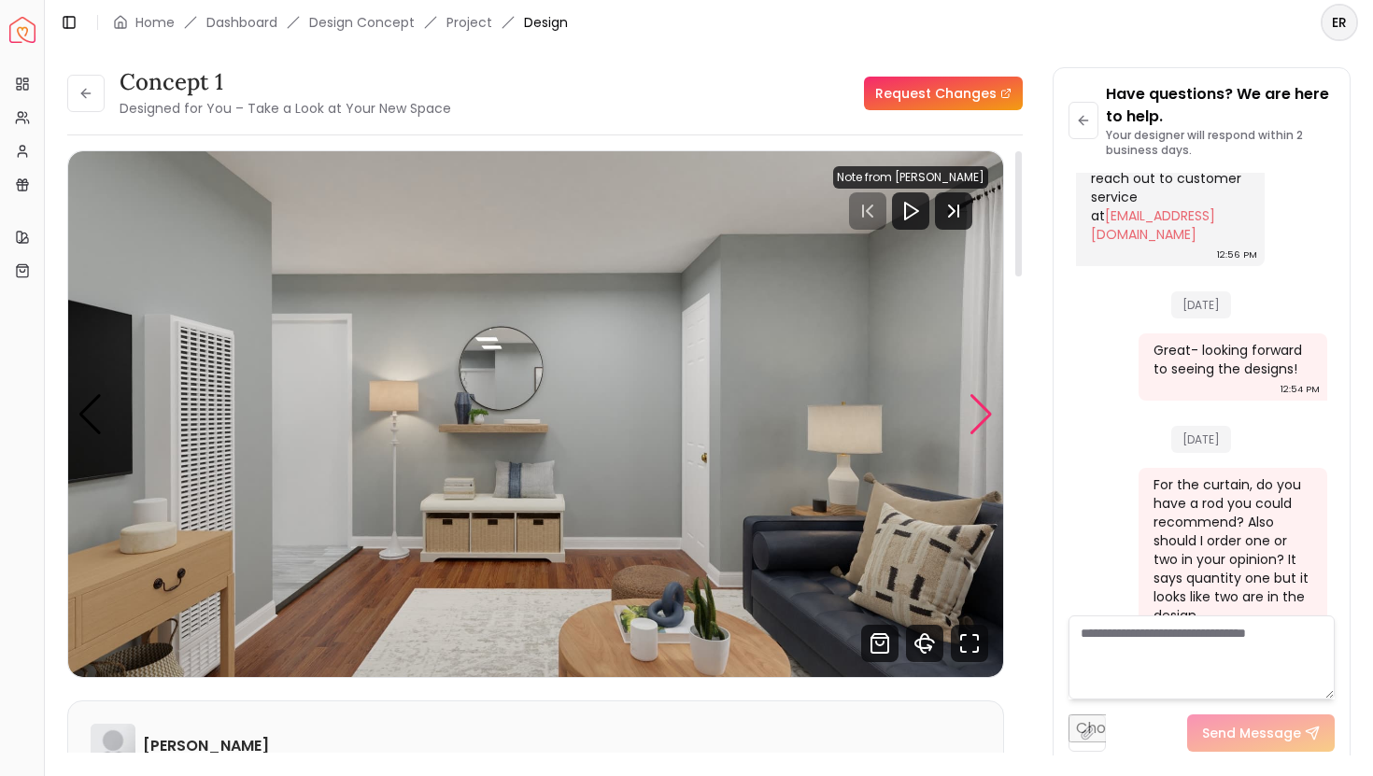
click at [979, 417] on div "Next slide" at bounding box center [981, 414] width 25 height 41
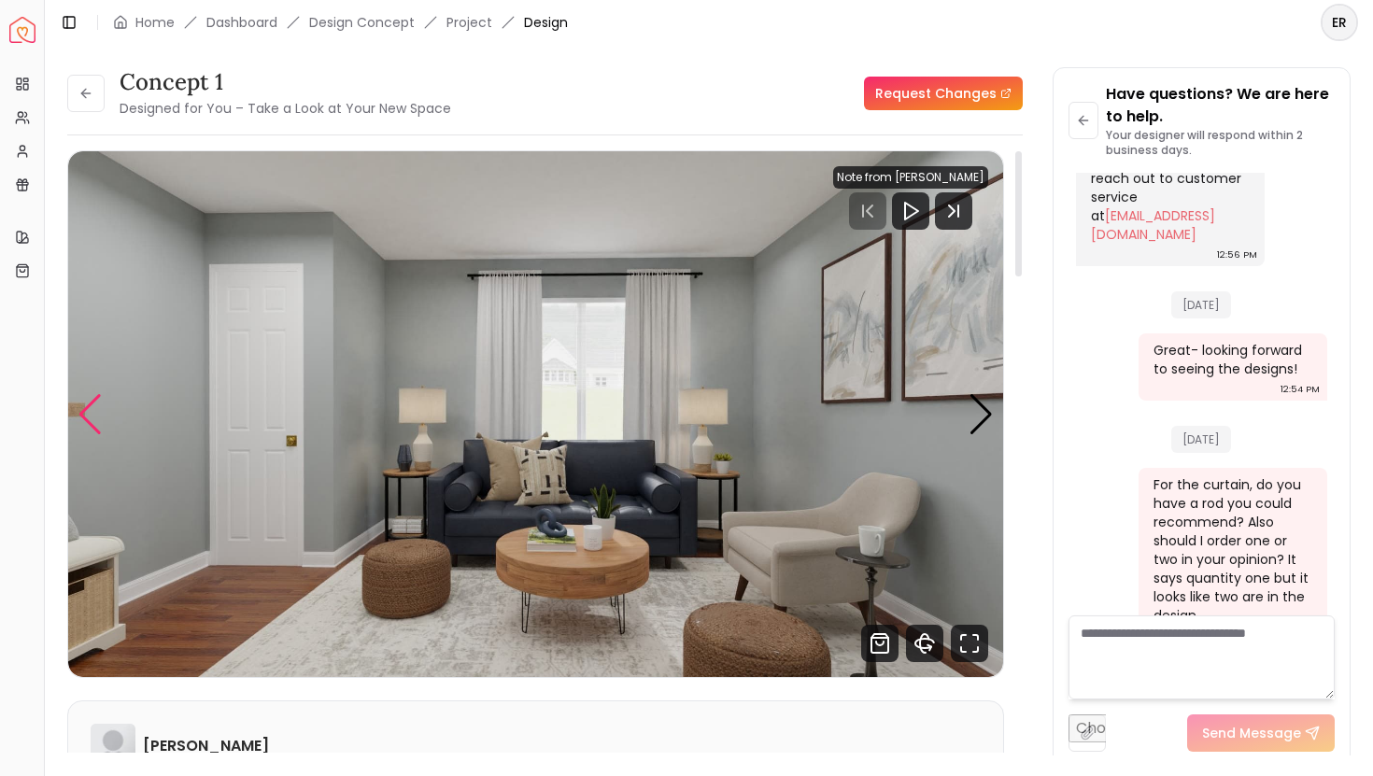
click at [90, 423] on div "Previous slide" at bounding box center [90, 414] width 25 height 41
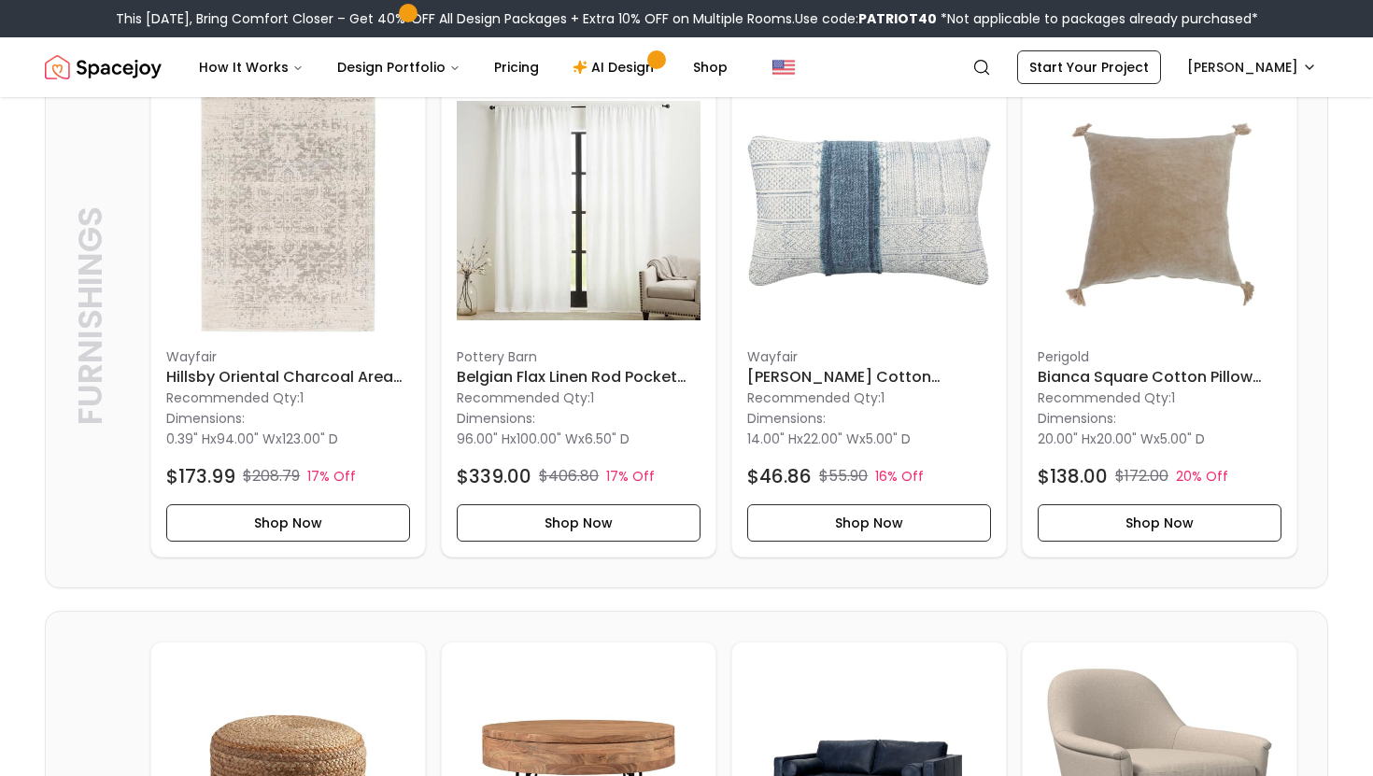
scroll to position [498, 0]
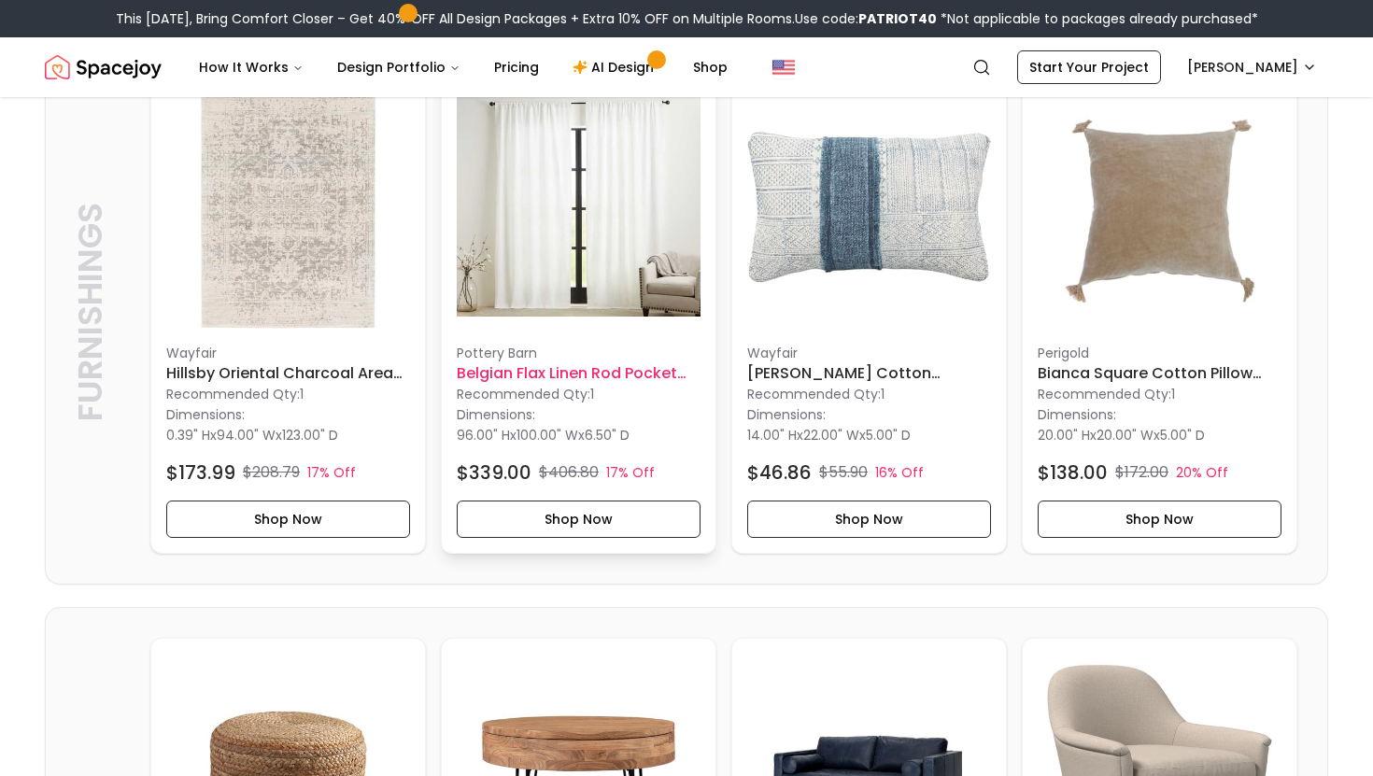
click at [642, 381] on h6 "Belgian Flax Linen Rod Pocket Blackout Curtain" at bounding box center [579, 373] width 244 height 22
click at [617, 253] on img at bounding box center [579, 207] width 244 height 244
click at [540, 518] on button "Shop Now" at bounding box center [579, 519] width 244 height 37
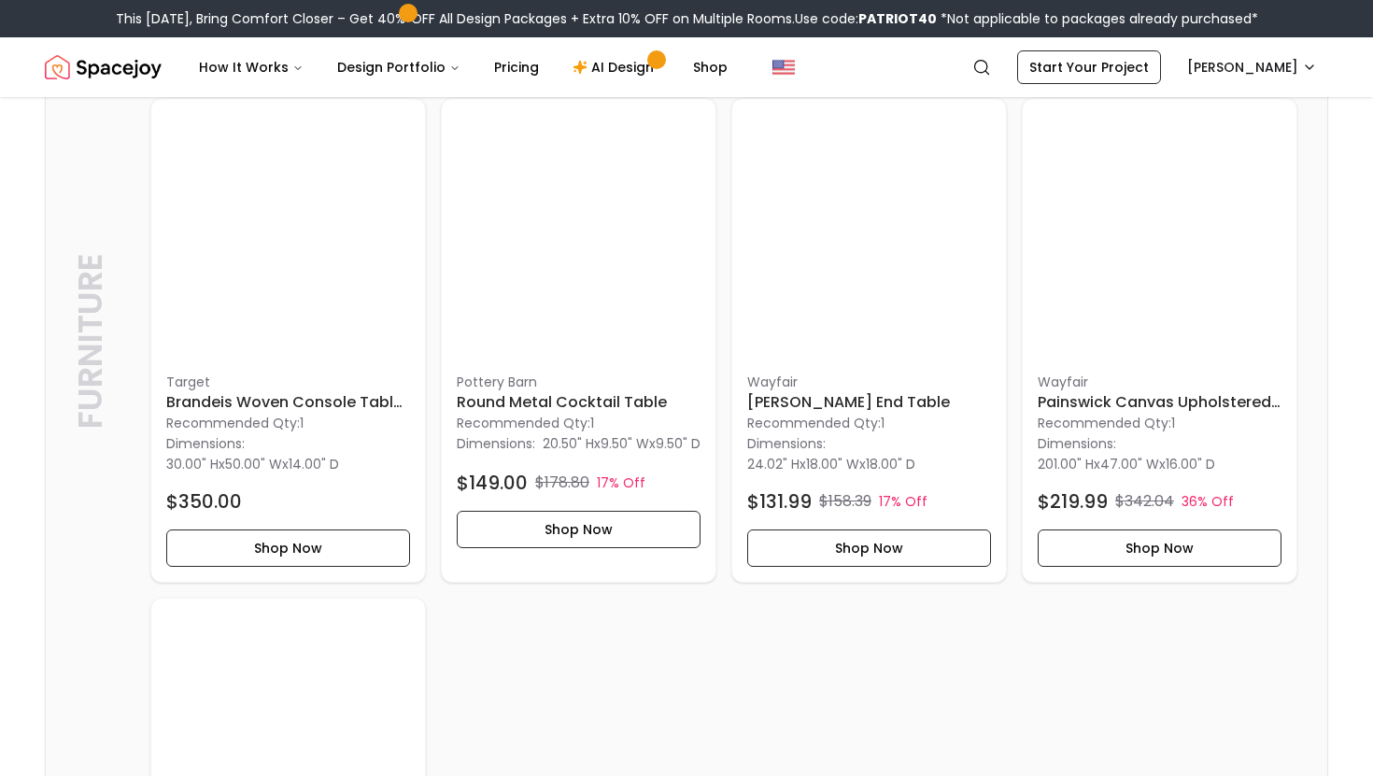
scroll to position [1723, 0]
